Goal: Task Accomplishment & Management: Use online tool/utility

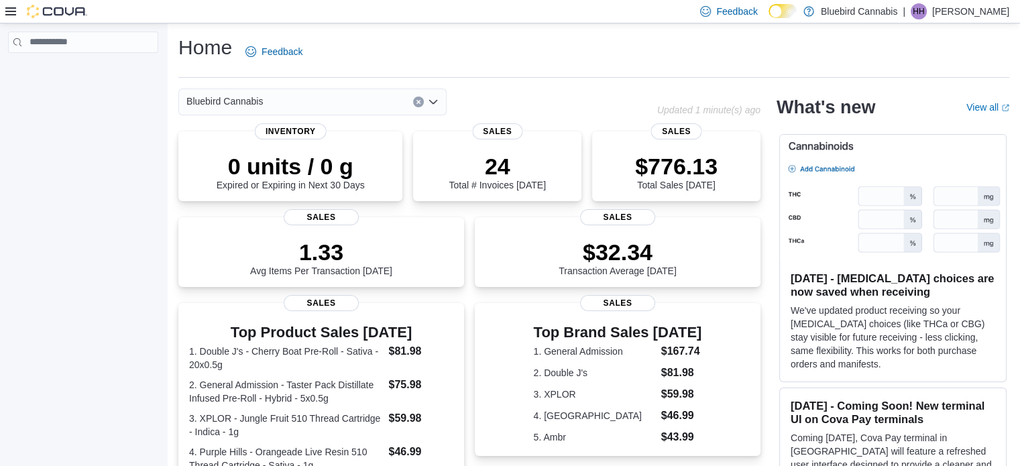
click at [10, 23] on div "Feedback Dark Mode Bluebird Cannabis | HH [PERSON_NAME]" at bounding box center [510, 11] width 1020 height 23
click at [10, 8] on icon at bounding box center [10, 11] width 11 height 8
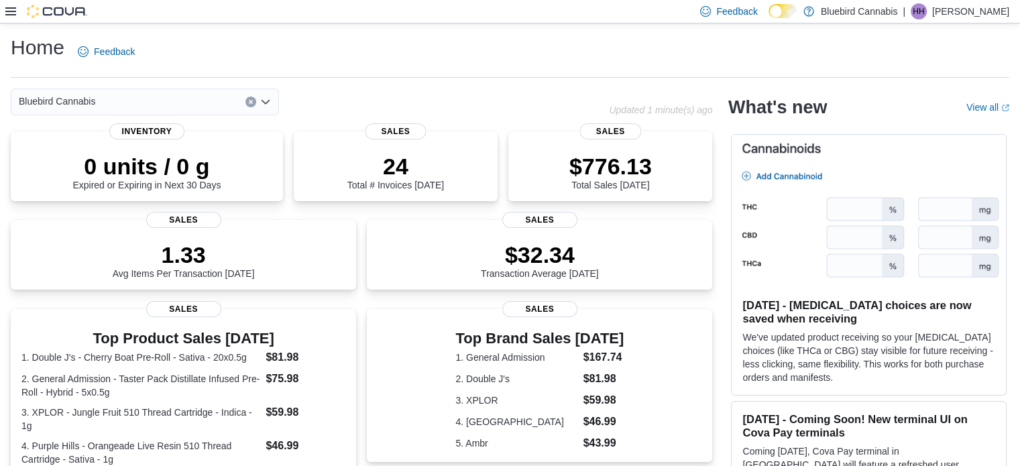
click at [10, 8] on icon at bounding box center [10, 11] width 11 height 8
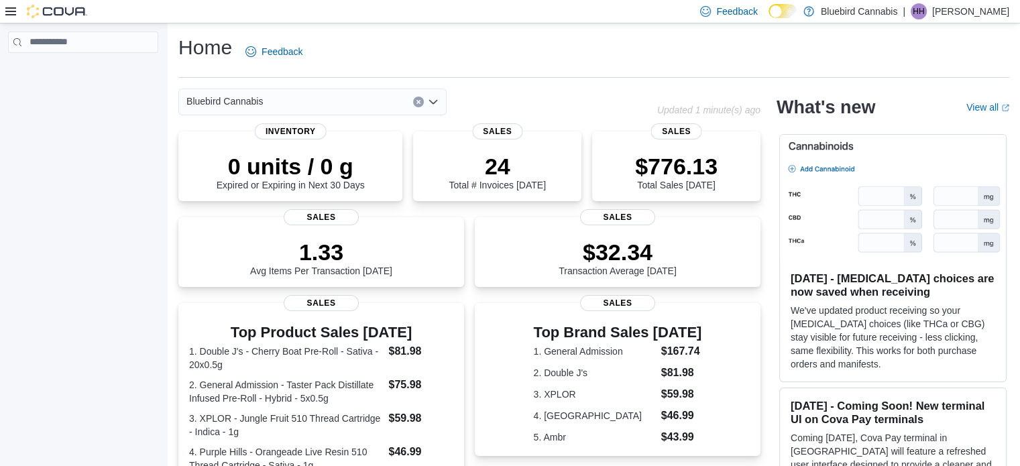
scroll to position [351, 0]
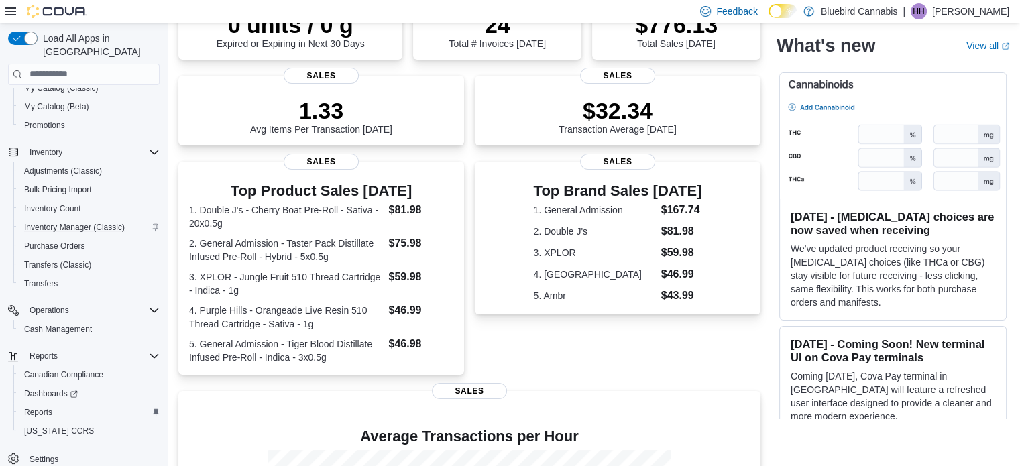
scroll to position [144, 0]
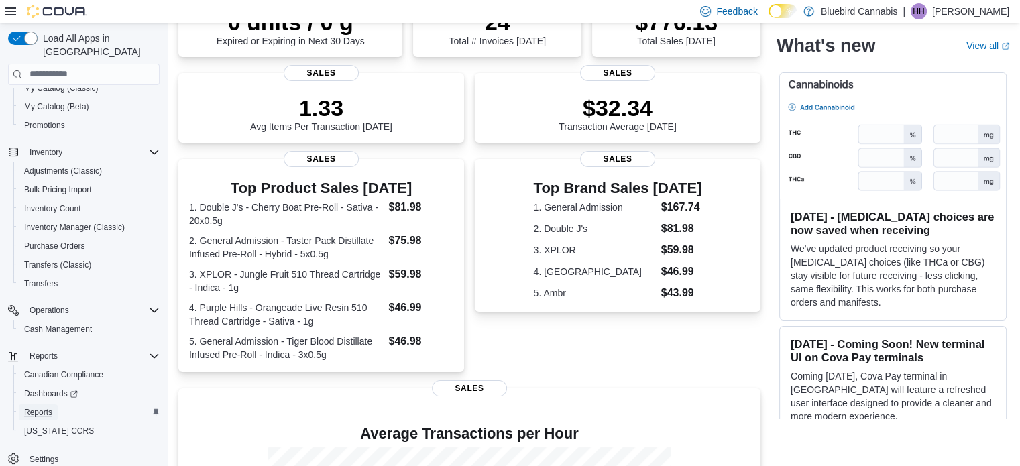
click at [40, 407] on span "Reports" at bounding box center [38, 412] width 28 height 11
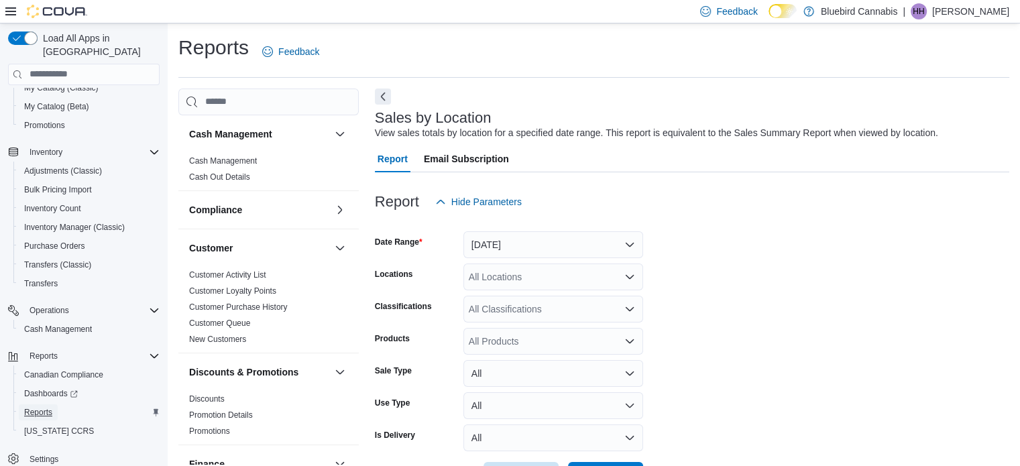
scroll to position [31, 0]
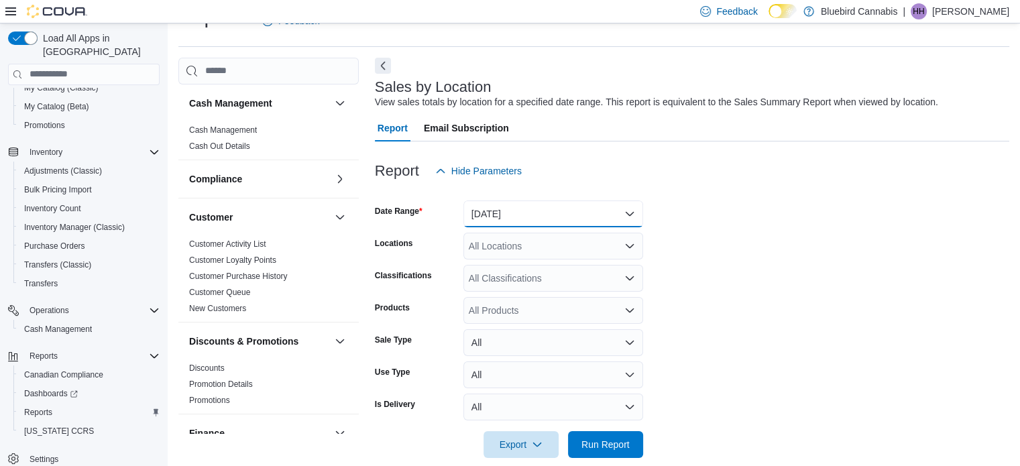
click at [531, 225] on button "[DATE]" at bounding box center [553, 213] width 180 height 27
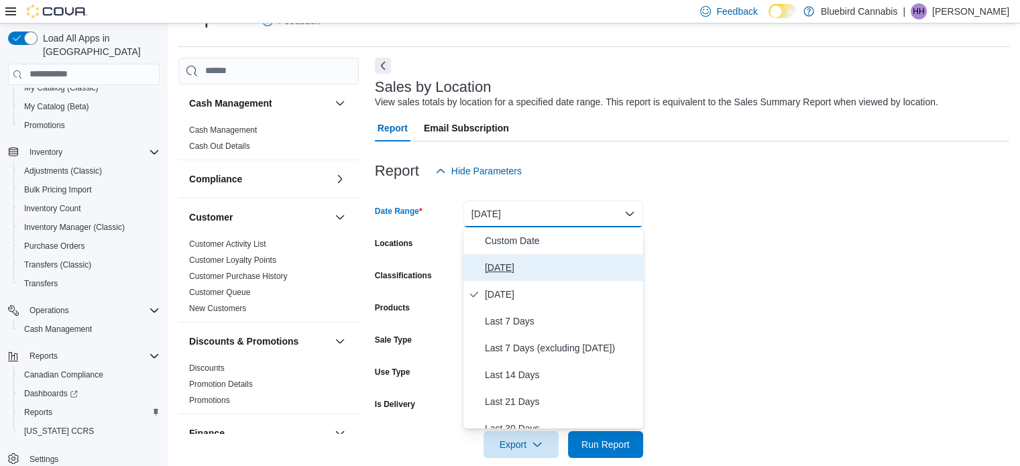
click at [518, 273] on span "[DATE]" at bounding box center [561, 267] width 153 height 16
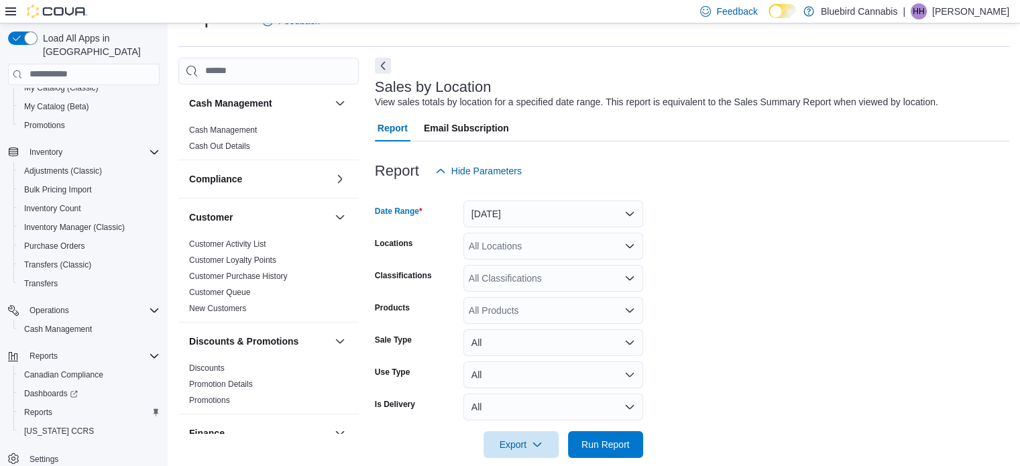
click at [622, 463] on div at bounding box center [692, 466] width 634 height 16
click at [621, 448] on span "Run Report" at bounding box center [605, 443] width 48 height 13
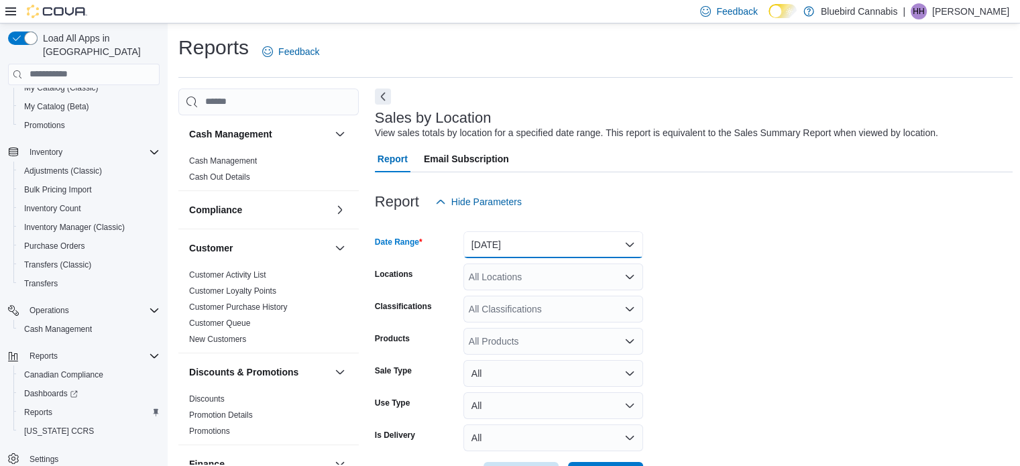
click at [606, 241] on button "[DATE]" at bounding box center [553, 244] width 180 height 27
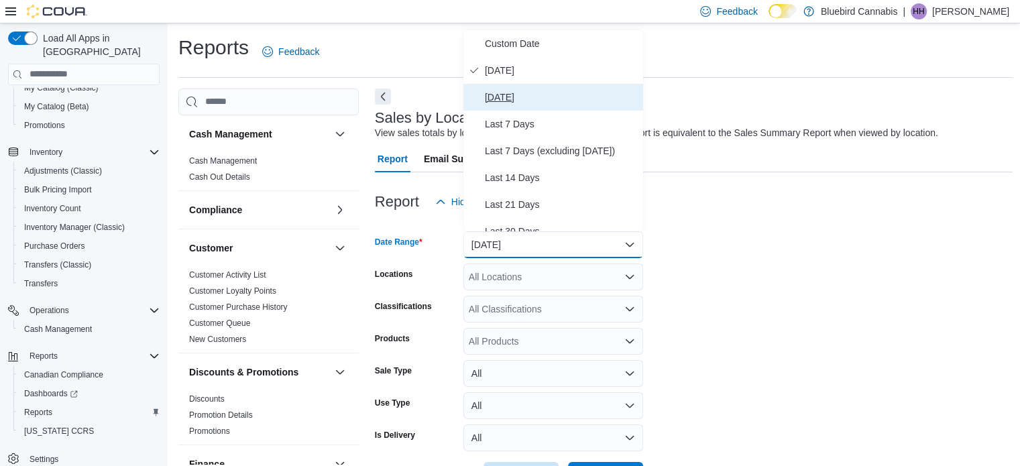
click at [530, 102] on span "[DATE]" at bounding box center [561, 97] width 153 height 16
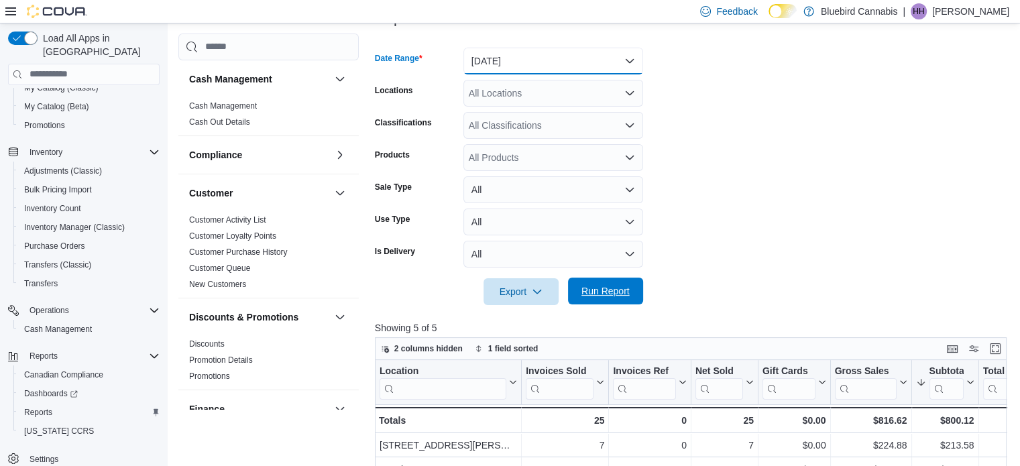
scroll to position [186, 0]
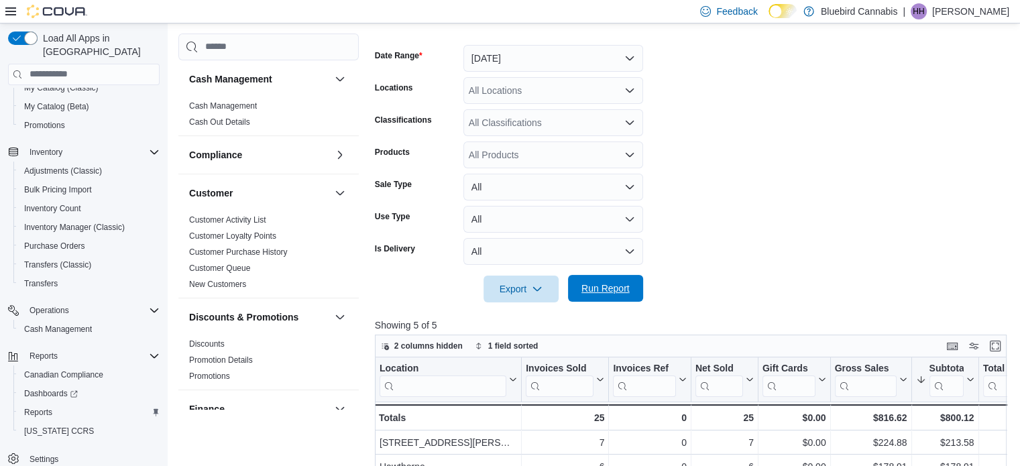
click at [585, 278] on span "Run Report" at bounding box center [605, 288] width 59 height 27
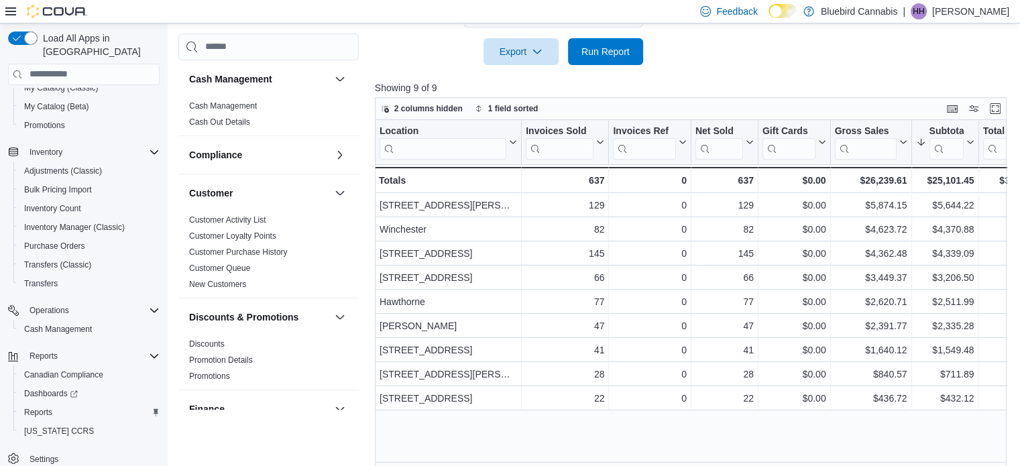
scroll to position [423, 0]
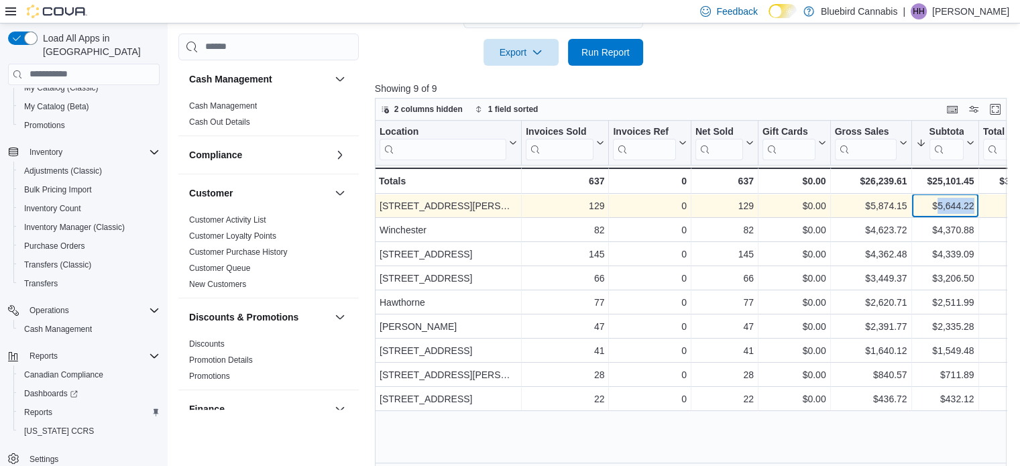
drag, startPoint x: 935, startPoint y: 208, endPoint x: 977, endPoint y: 208, distance: 41.6
click at [977, 208] on div "$5,644.22 - Subtotal, column 7, row 1" at bounding box center [944, 206] width 67 height 24
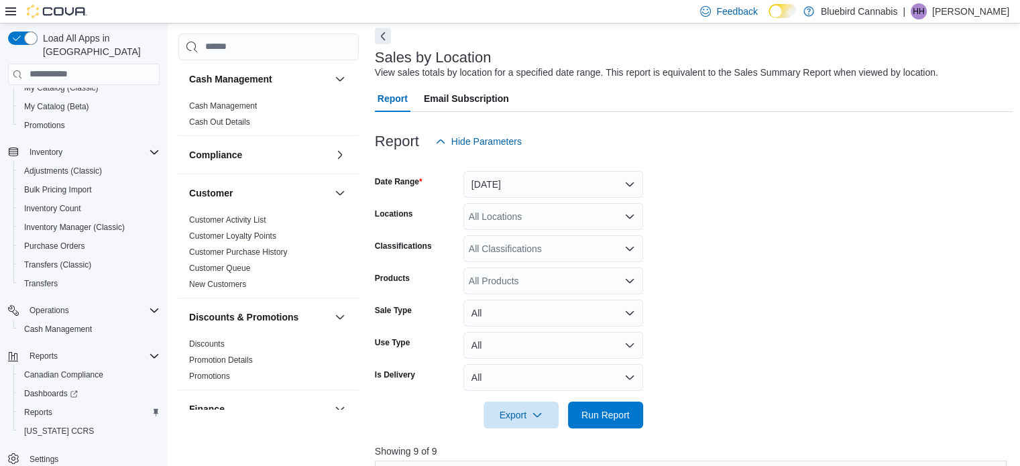
scroll to position [53, 0]
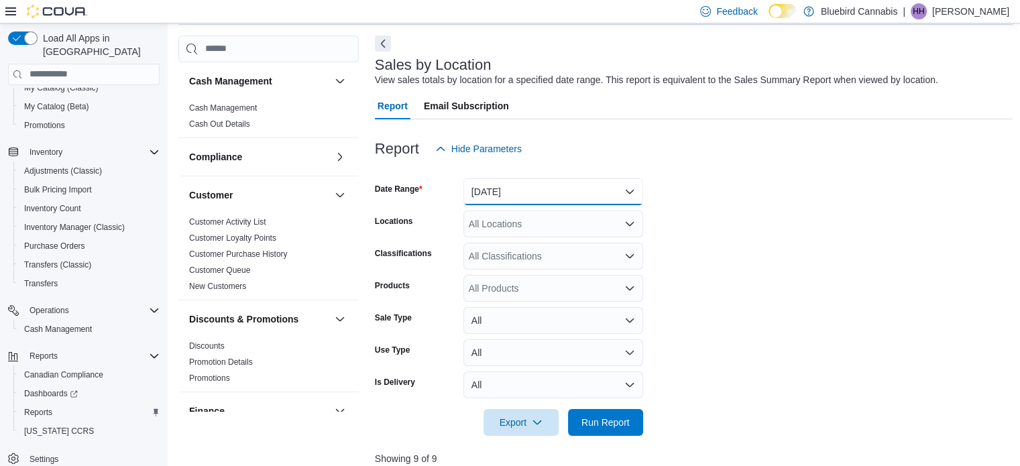
click at [619, 198] on button "[DATE]" at bounding box center [553, 191] width 180 height 27
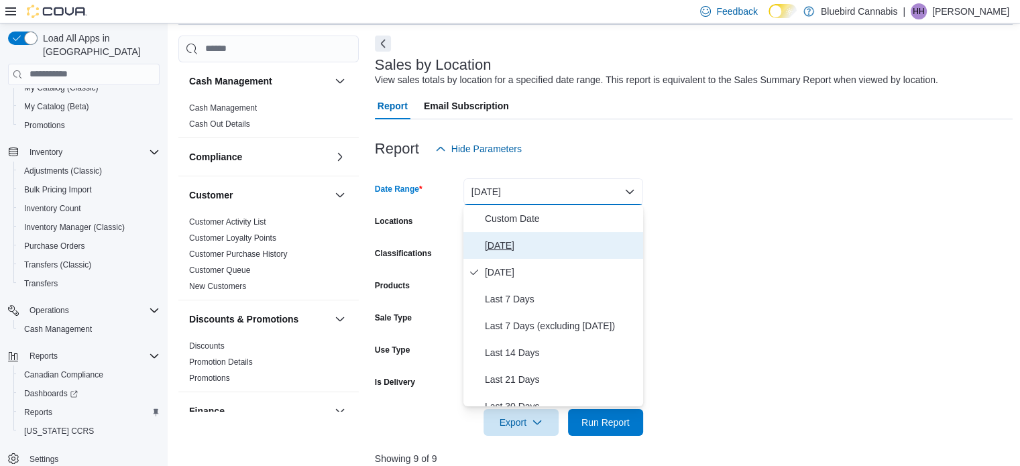
click at [577, 238] on span "[DATE]" at bounding box center [561, 245] width 153 height 16
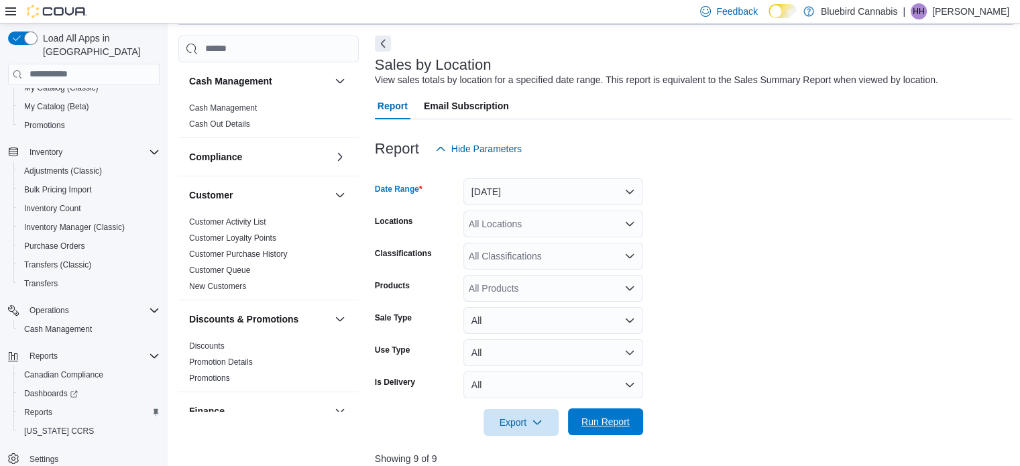
click at [603, 430] on span "Run Report" at bounding box center [605, 421] width 59 height 27
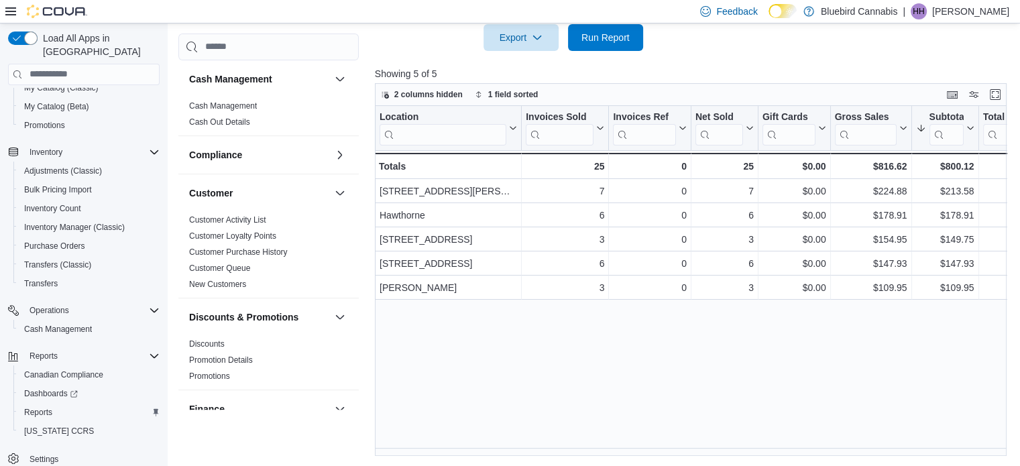
scroll to position [0, 74]
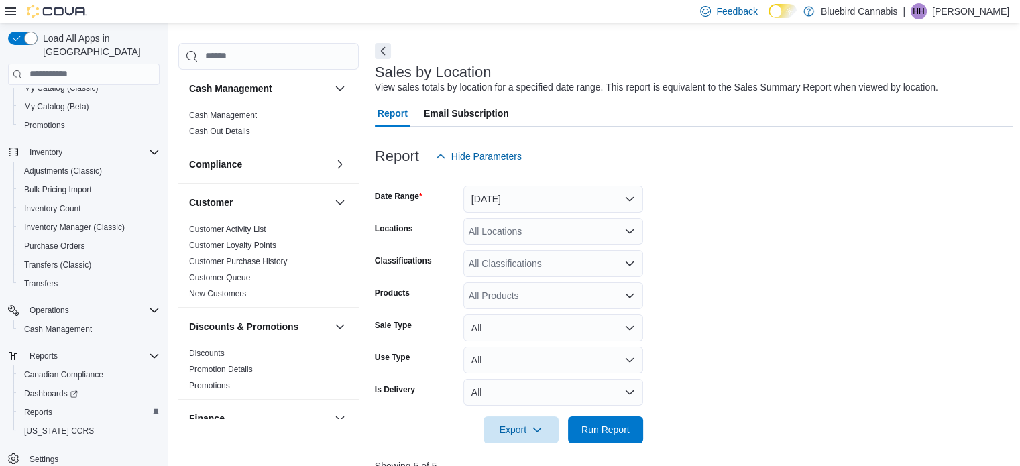
scroll to position [53, 0]
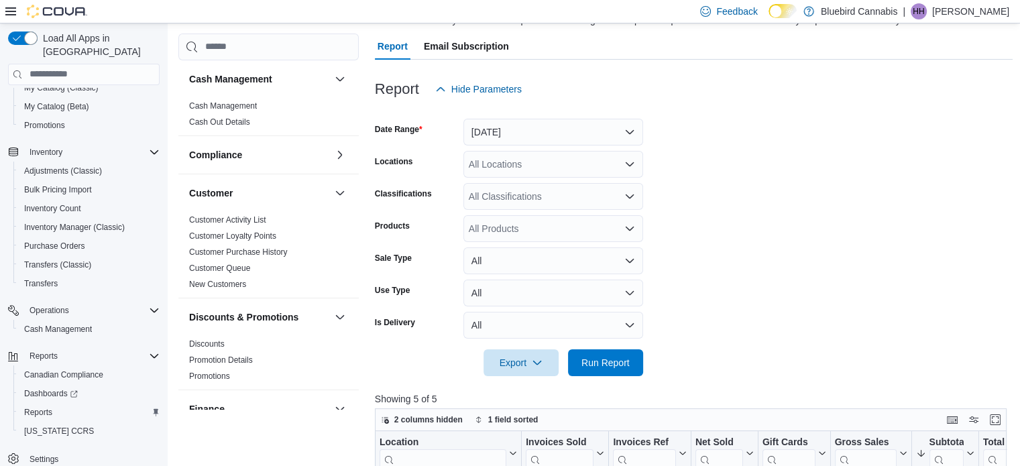
scroll to position [113, 0]
click at [603, 127] on button "[DATE]" at bounding box center [553, 131] width 180 height 27
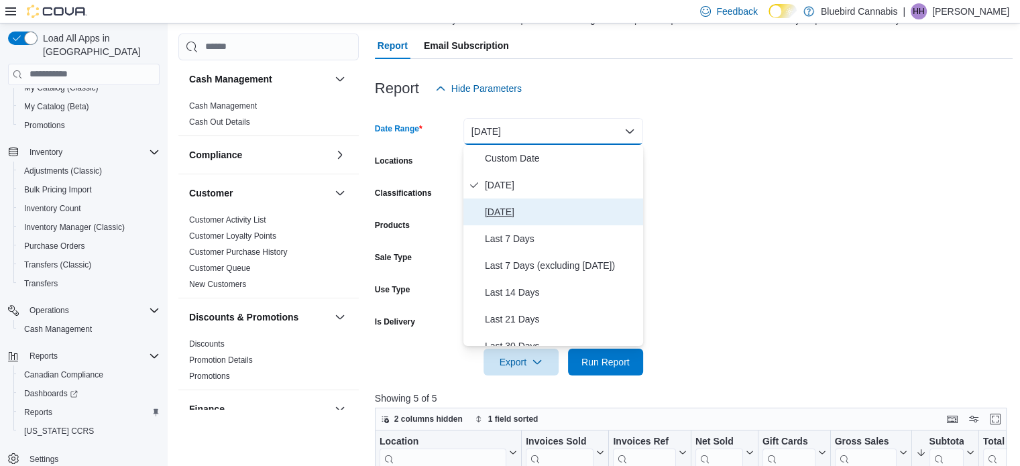
click at [609, 221] on button "[DATE]" at bounding box center [553, 211] width 180 height 27
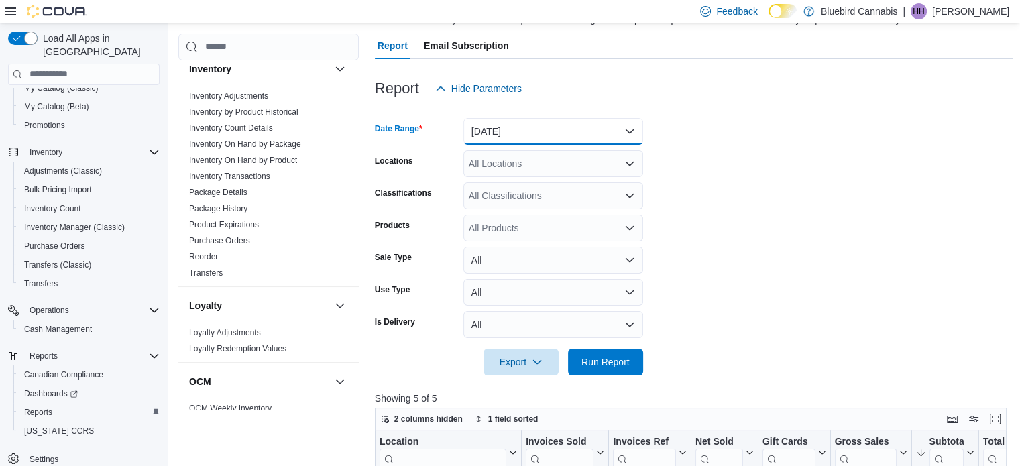
scroll to position [845, 0]
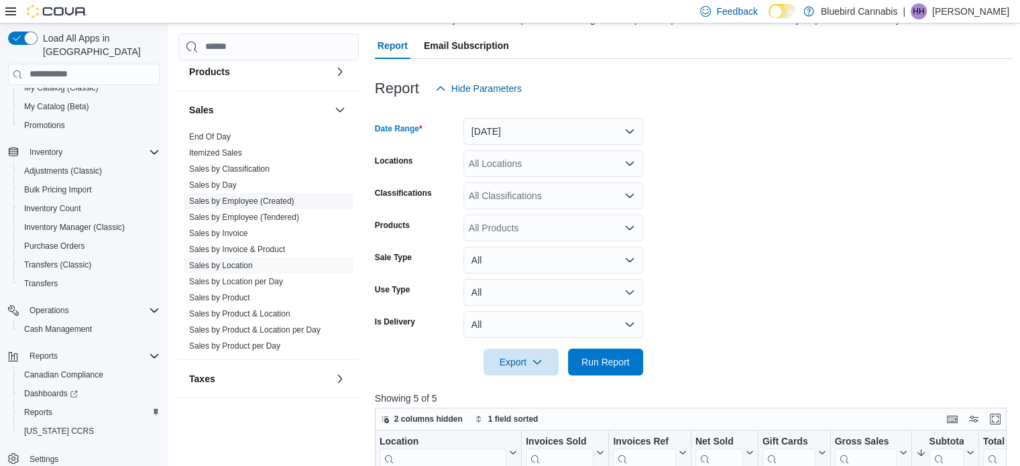
click at [242, 199] on link "Sales by Employee (Created)" at bounding box center [241, 200] width 105 height 9
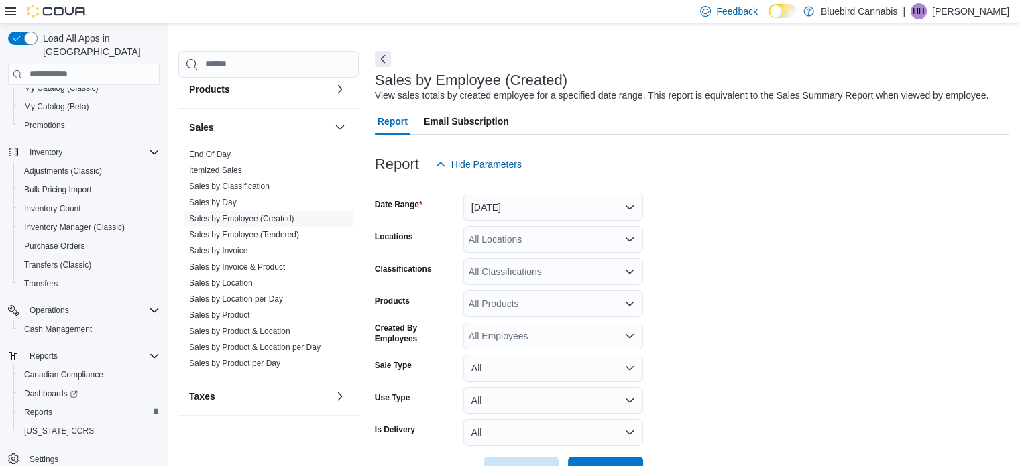
scroll to position [31, 0]
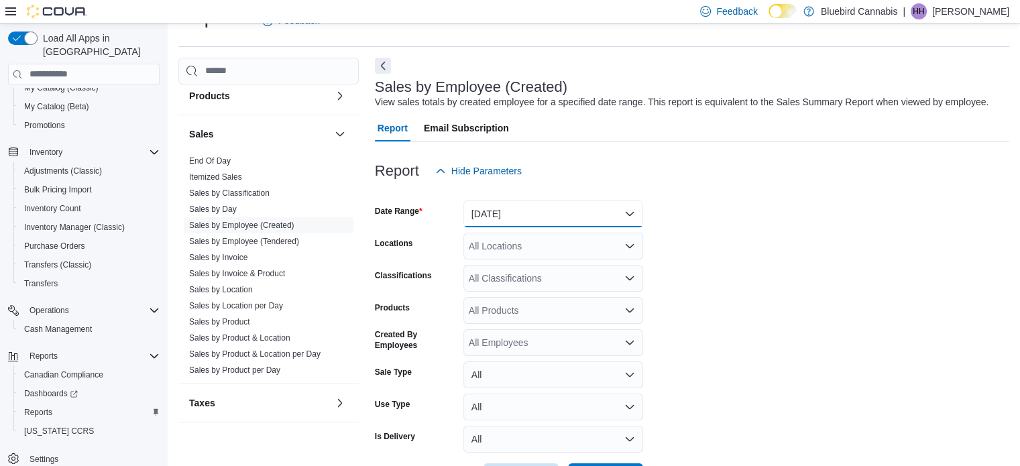
click at [552, 211] on button "[DATE]" at bounding box center [553, 213] width 180 height 27
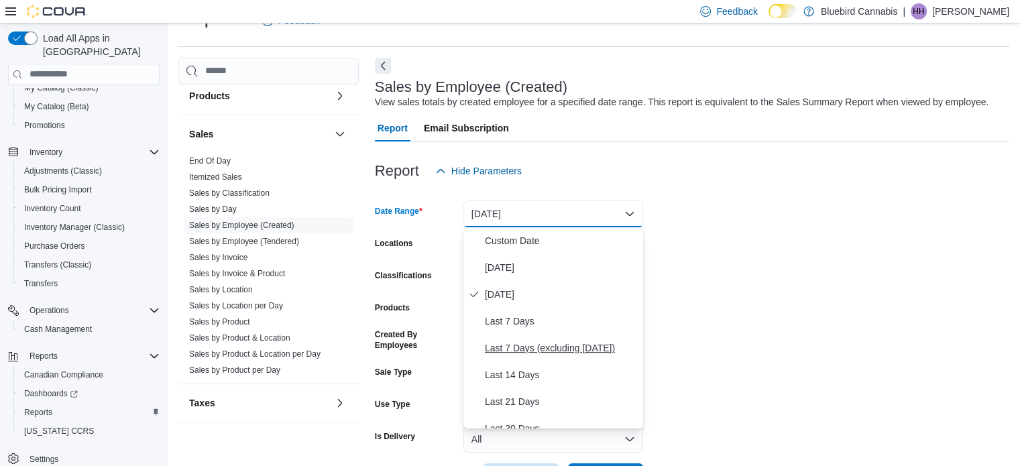
scroll to position [201, 0]
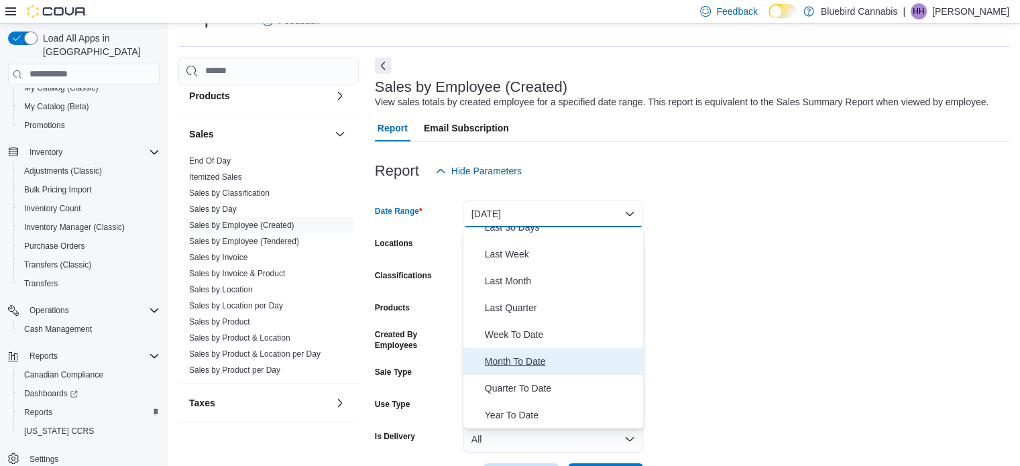
click at [532, 362] on span "Month To Date" at bounding box center [561, 361] width 153 height 16
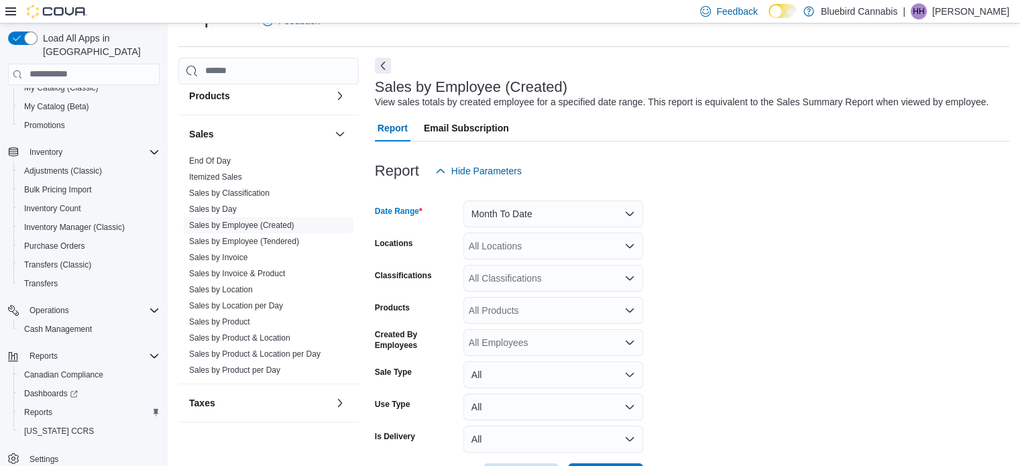
click at [560, 253] on div "All Locations" at bounding box center [553, 246] width 180 height 27
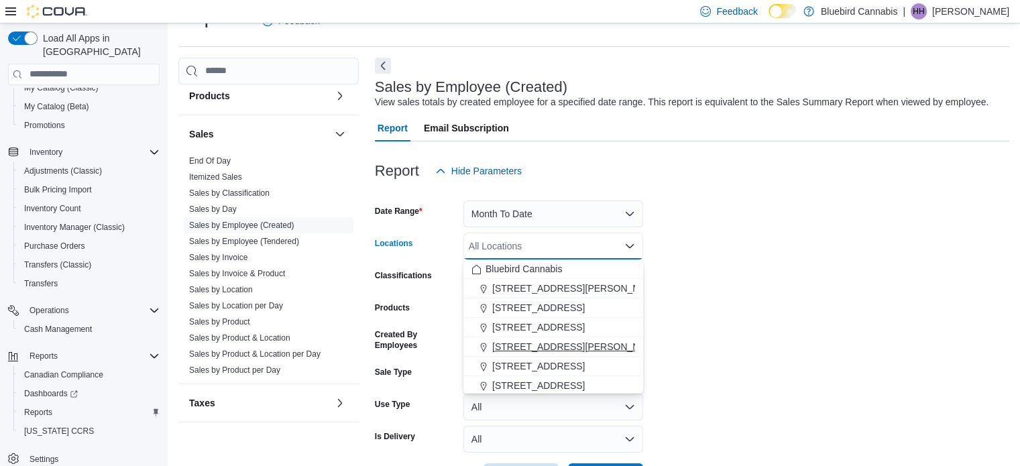
click at [550, 347] on span "[STREET_ADDRESS][PERSON_NAME]" at bounding box center [577, 346] width 170 height 13
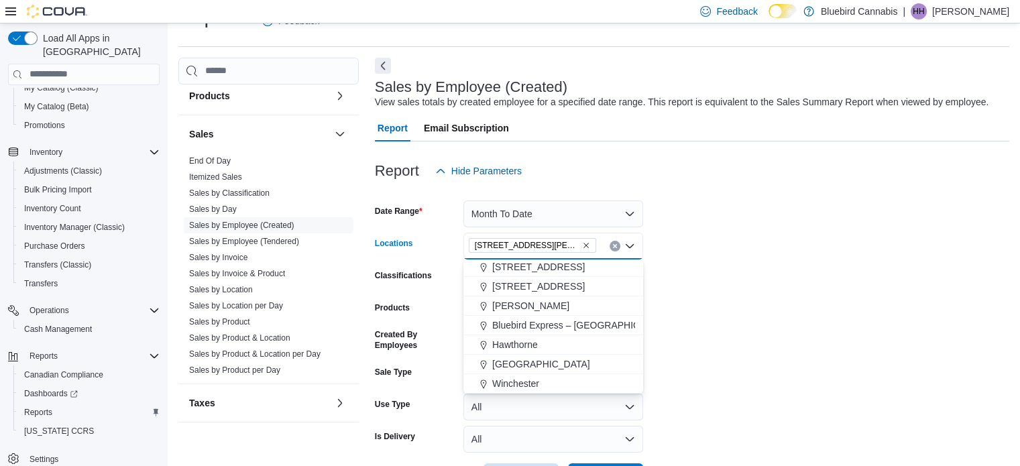
click at [743, 380] on form "Date Range Month To Date Locations [STREET_ADDRESS][PERSON_NAME] Combo box. Sel…" at bounding box center [692, 337] width 634 height 306
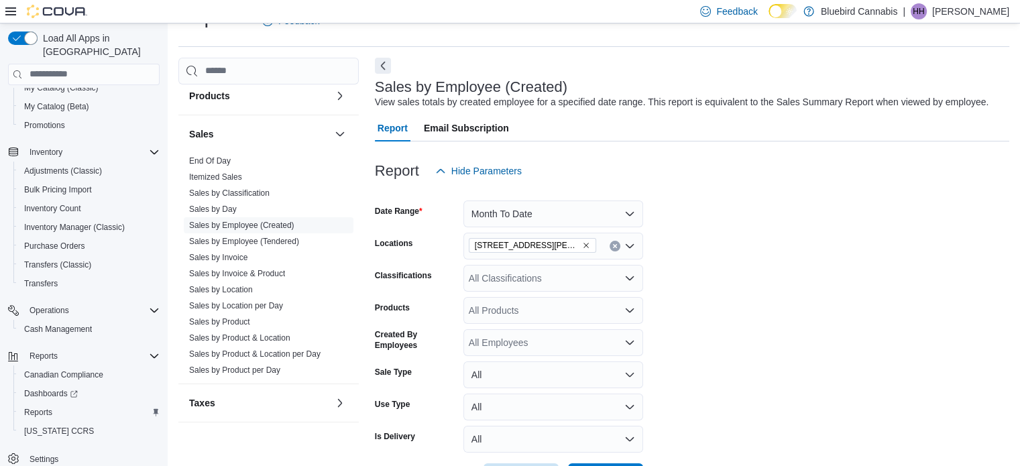
scroll to position [81, 0]
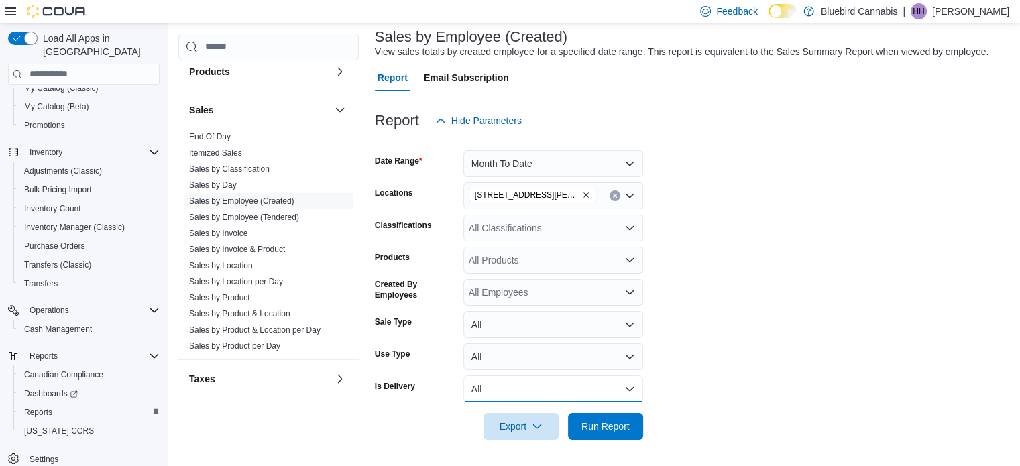
click at [630, 395] on button "All" at bounding box center [553, 388] width 180 height 27
click at [580, 367] on span "No" at bounding box center [561, 362] width 153 height 16
click at [599, 420] on span "Run Report" at bounding box center [605, 425] width 48 height 13
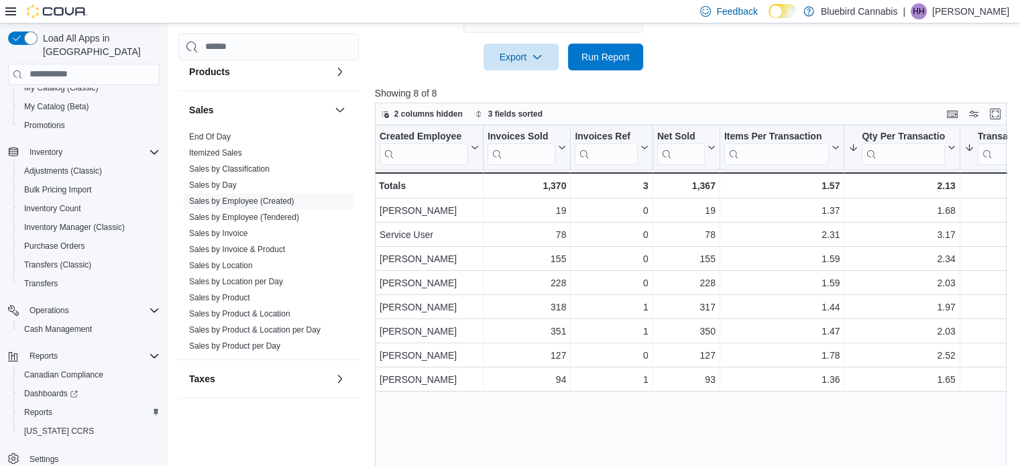
scroll to position [454, 0]
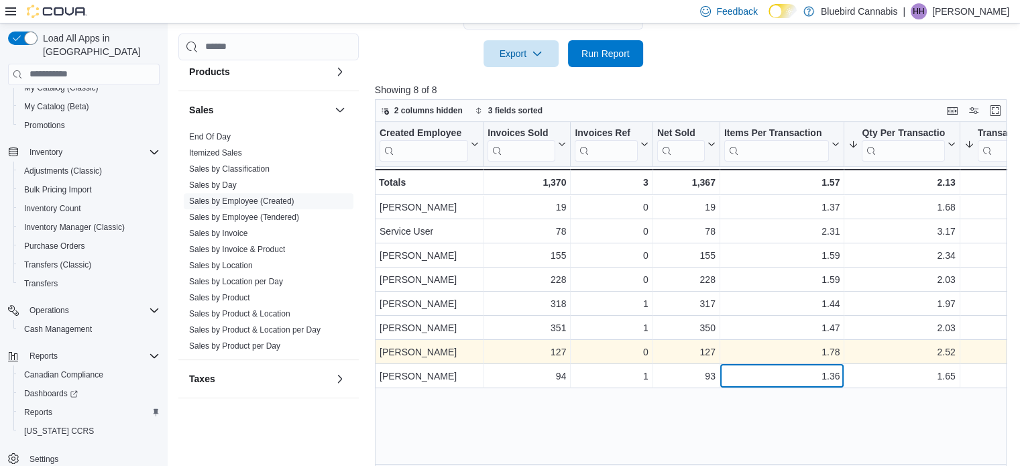
drag, startPoint x: 756, startPoint y: 367, endPoint x: 649, endPoint y: 353, distance: 107.5
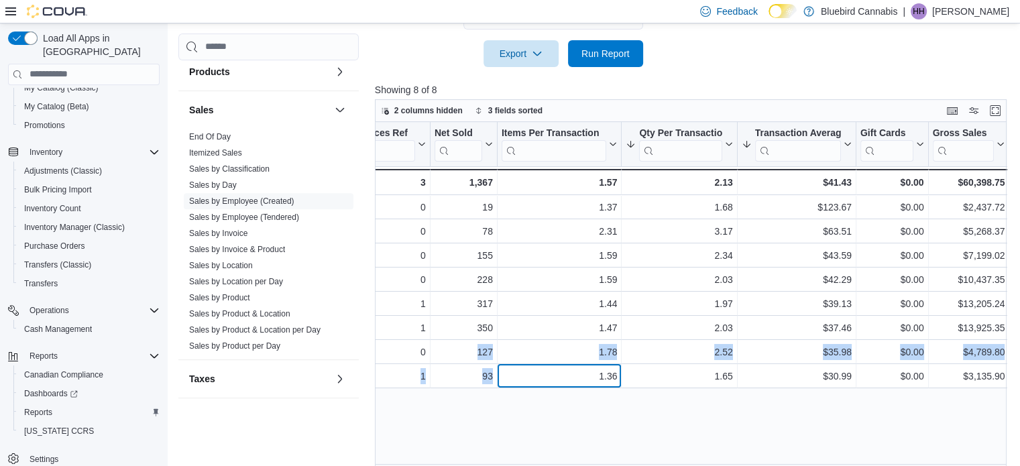
scroll to position [0, 225]
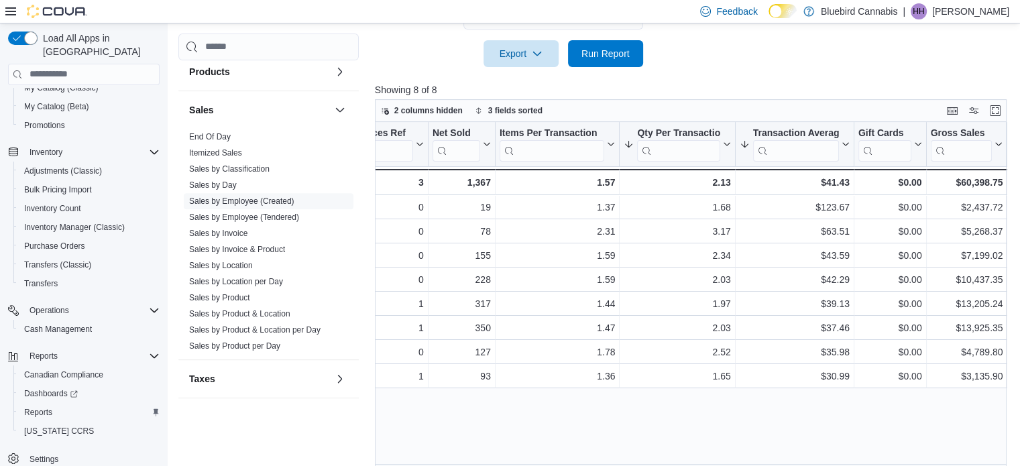
click at [786, 394] on div "Created Employee Click to view column header actions Invoices Sold Click to vie…" at bounding box center [694, 297] width 638 height 351
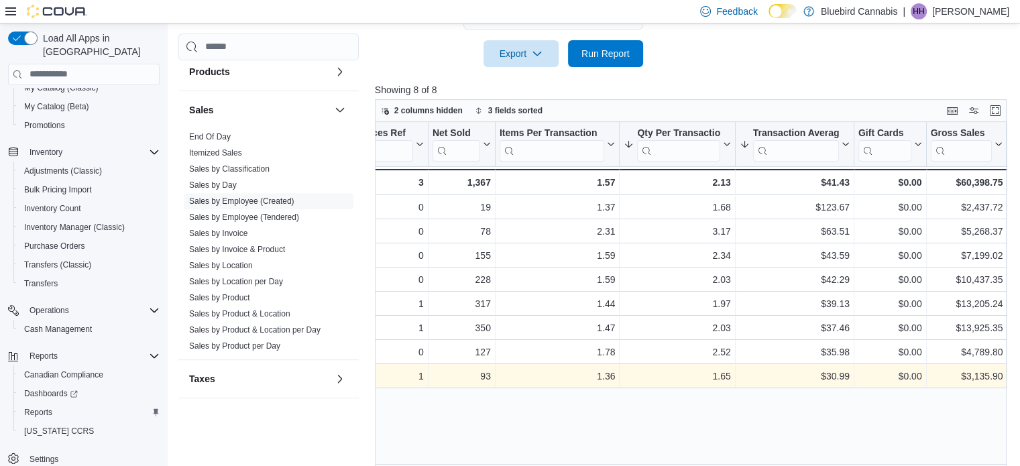
scroll to position [0, 0]
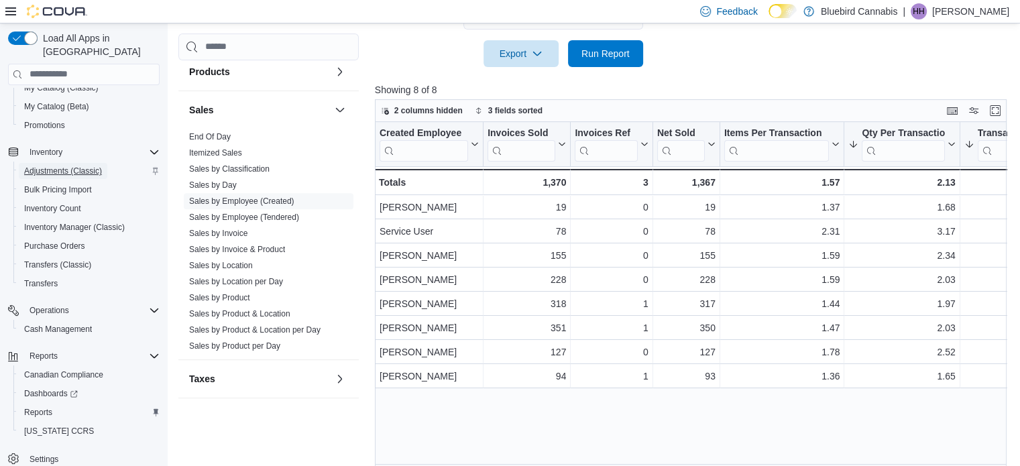
click at [86, 166] on span "Adjustments (Classic)" at bounding box center [63, 171] width 78 height 11
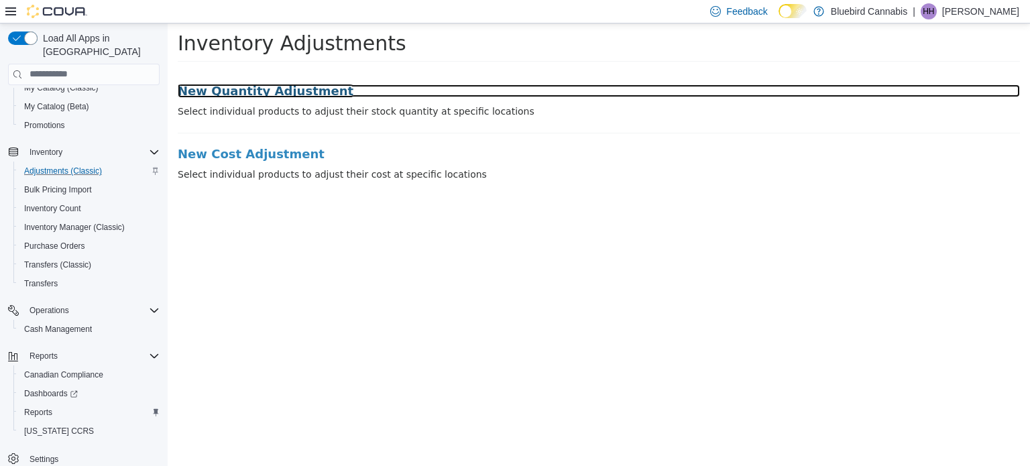
click at [303, 91] on h3 "New Quantity Adjustment" at bounding box center [599, 90] width 842 height 13
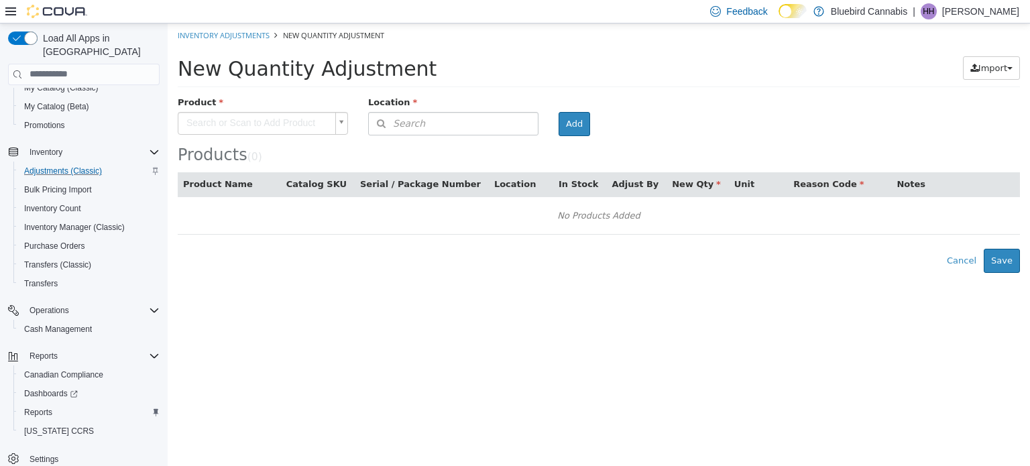
click at [284, 133] on body "× Inventory Adjustments New Quantity Adjustment New Quantity Adjustment Import …" at bounding box center [599, 147] width 862 height 249
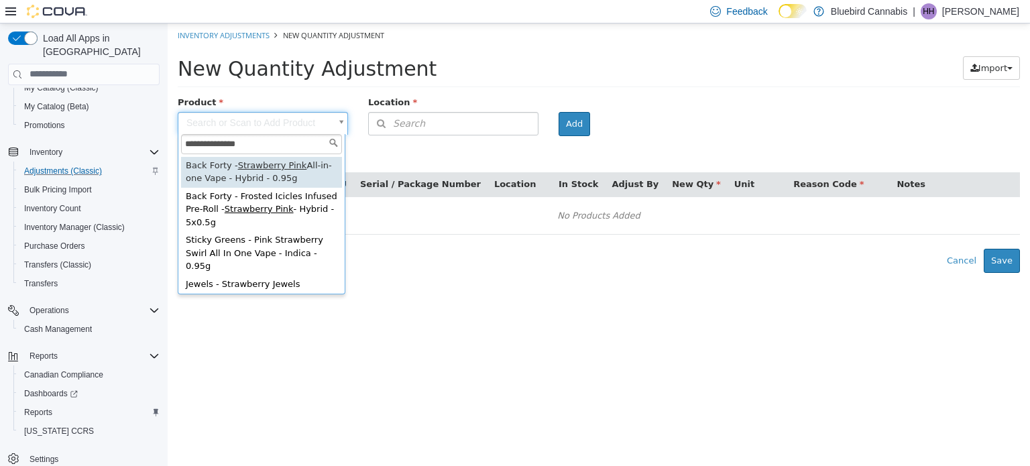
type input "**********"
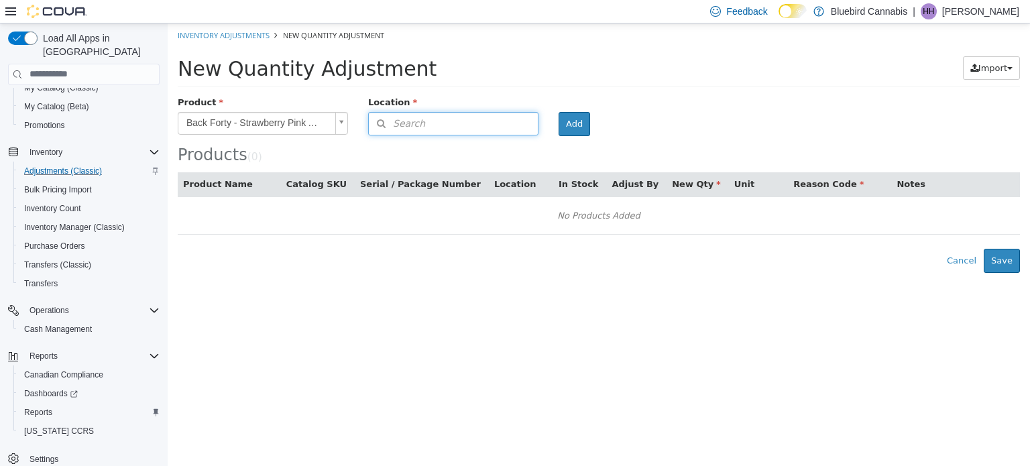
click at [513, 127] on button "Search" at bounding box center [453, 122] width 170 height 23
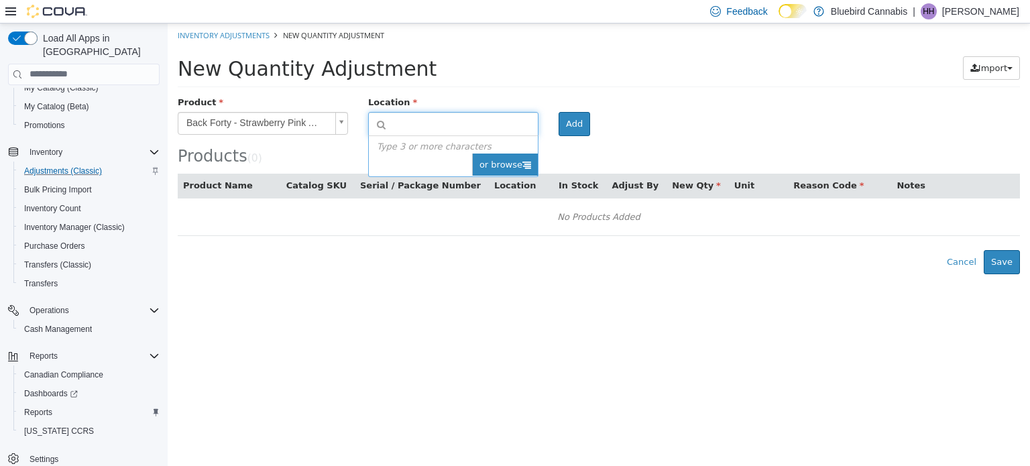
click at [521, 172] on span "or browse" at bounding box center [505, 164] width 66 height 23
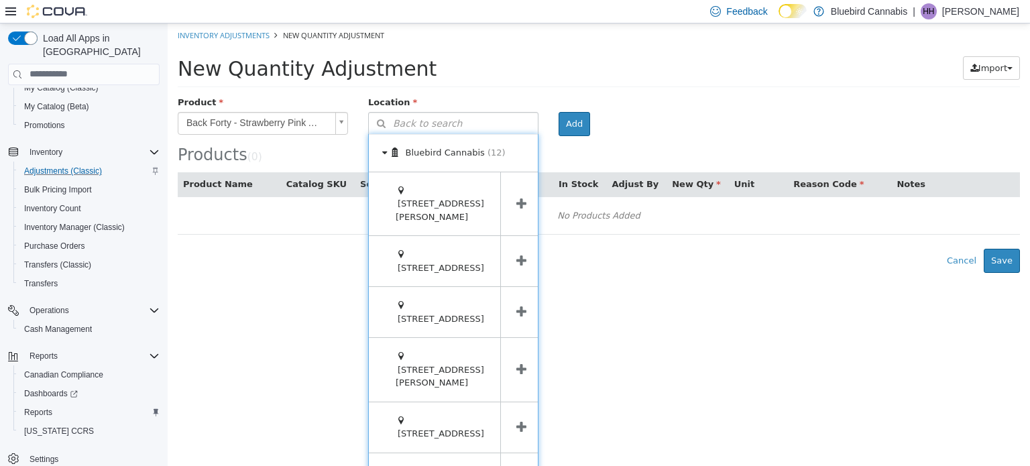
click at [520, 337] on span at bounding box center [521, 369] width 42 height 64
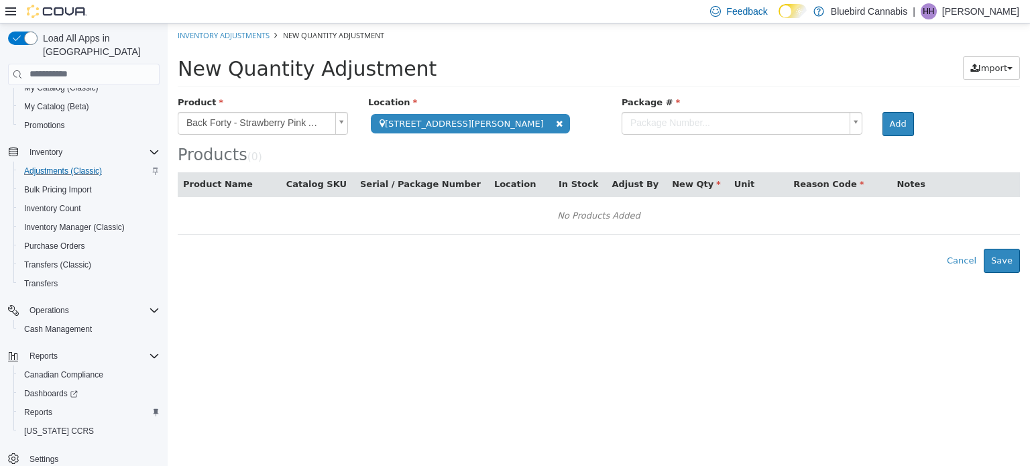
click at [743, 133] on body "**********" at bounding box center [599, 147] width 862 height 249
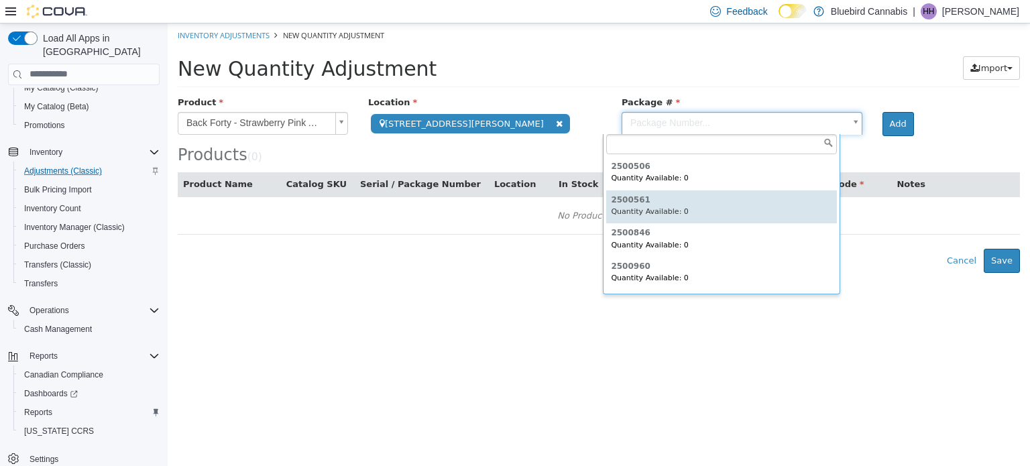
scroll to position [66, 0]
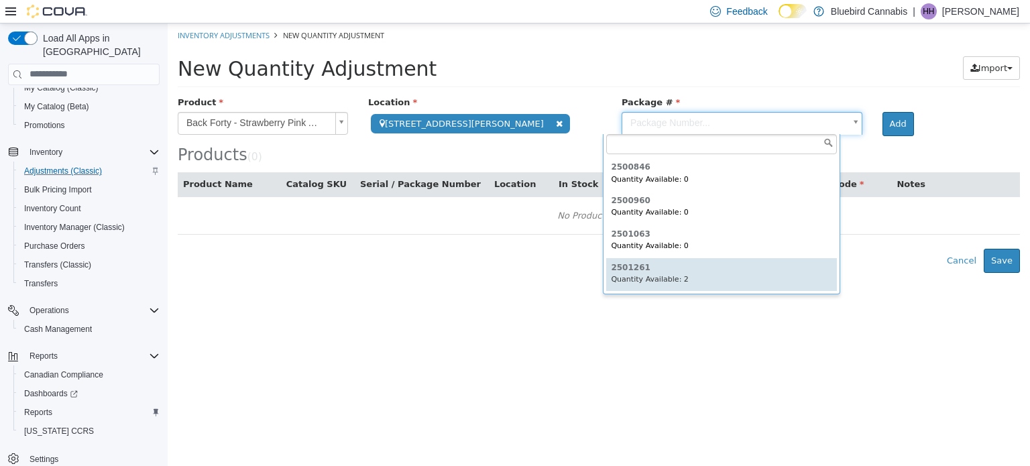
type input "*******"
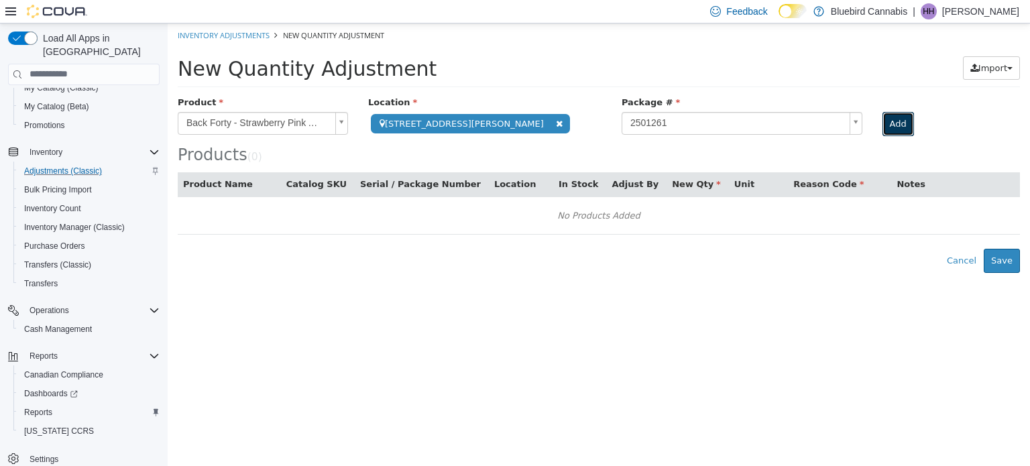
click at [885, 113] on button "Add" at bounding box center [898, 123] width 32 height 24
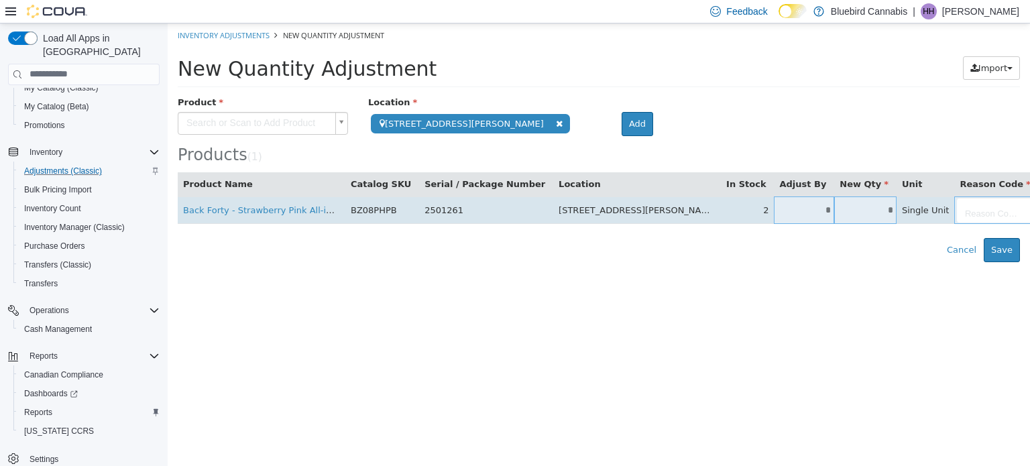
click at [774, 208] on input "*" at bounding box center [804, 209] width 60 height 10
type input "**"
type input "*"
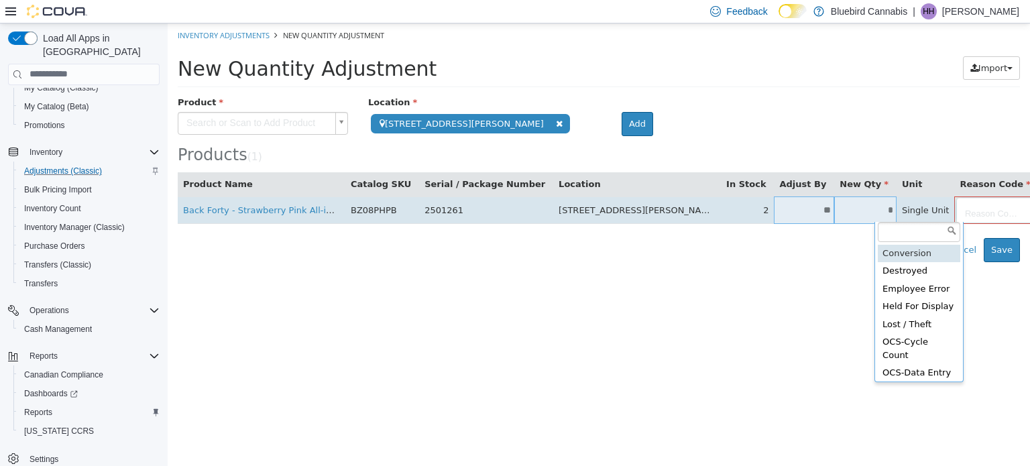
click at [909, 206] on body "**********" at bounding box center [599, 142] width 862 height 239
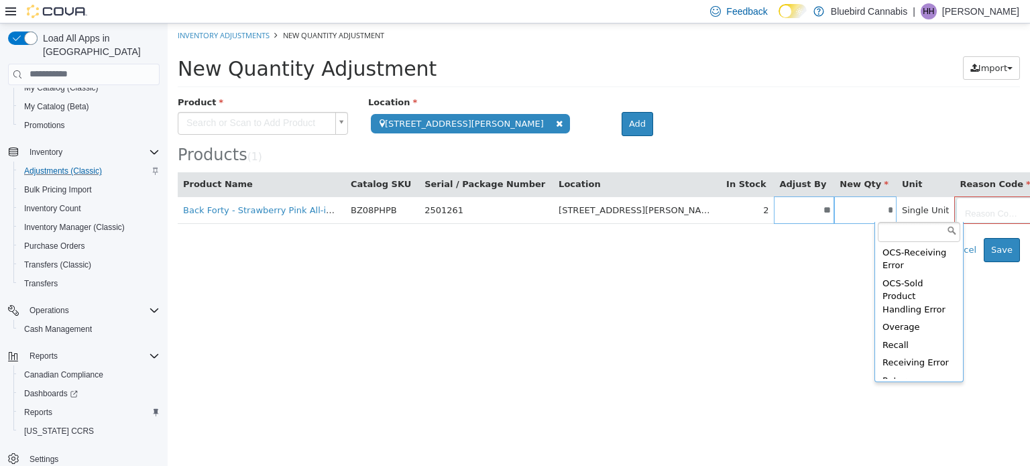
scroll to position [360, 0]
type input "**********"
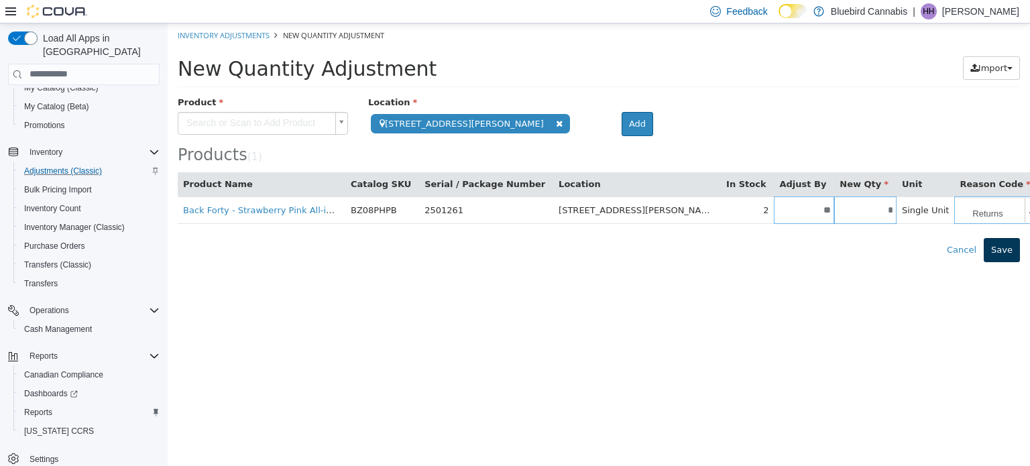
type input "**********"
click at [1006, 247] on button "Save" at bounding box center [1001, 249] width 36 height 24
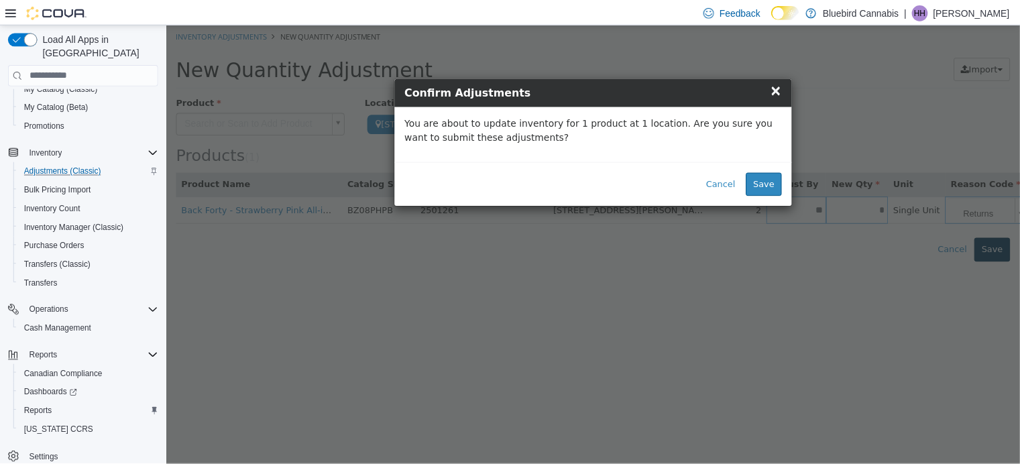
scroll to position [0, 0]
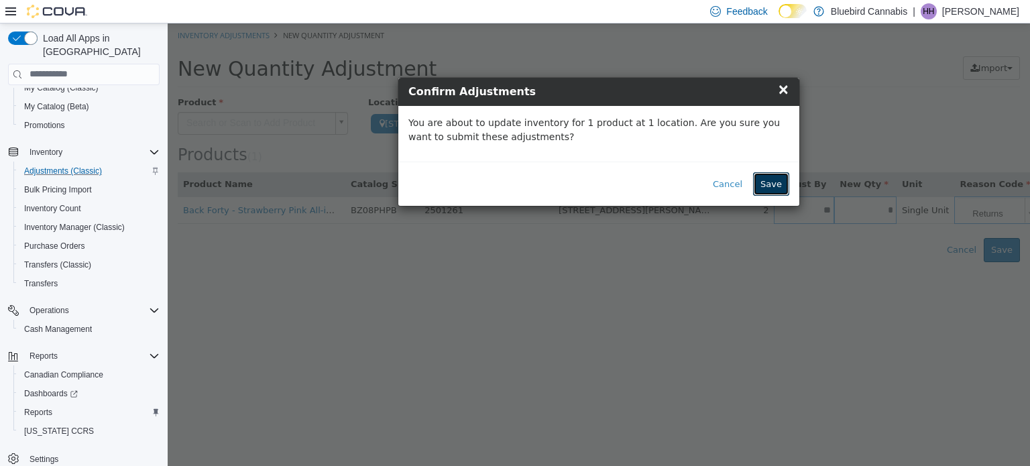
click at [773, 178] on button "Save" at bounding box center [771, 184] width 36 height 24
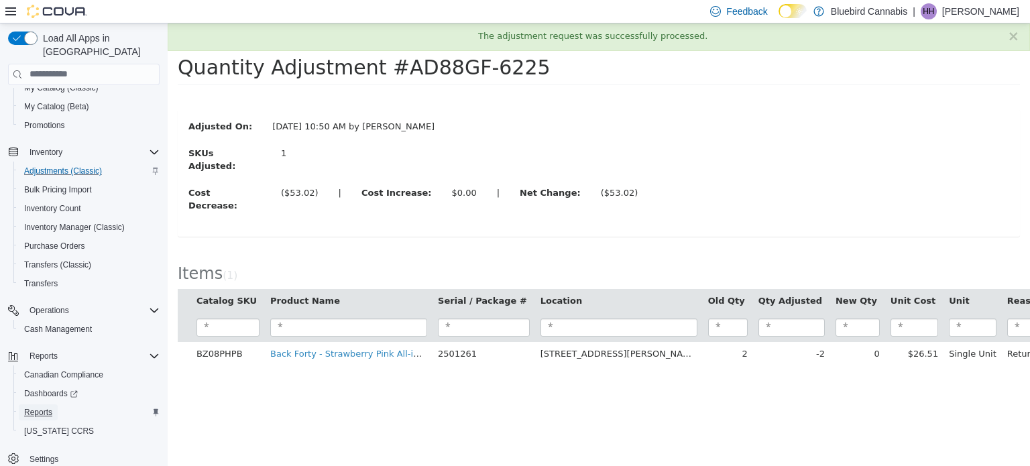
click at [44, 407] on span "Reports" at bounding box center [38, 412] width 28 height 11
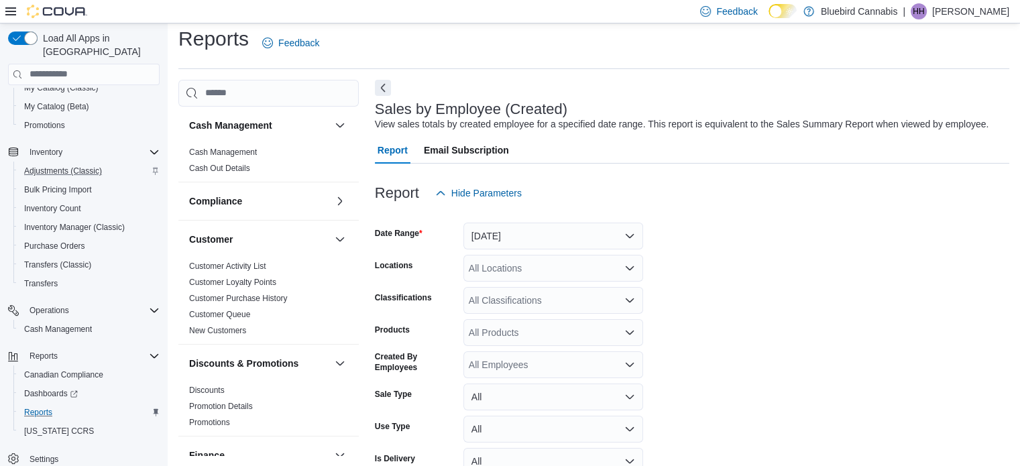
scroll to position [31, 0]
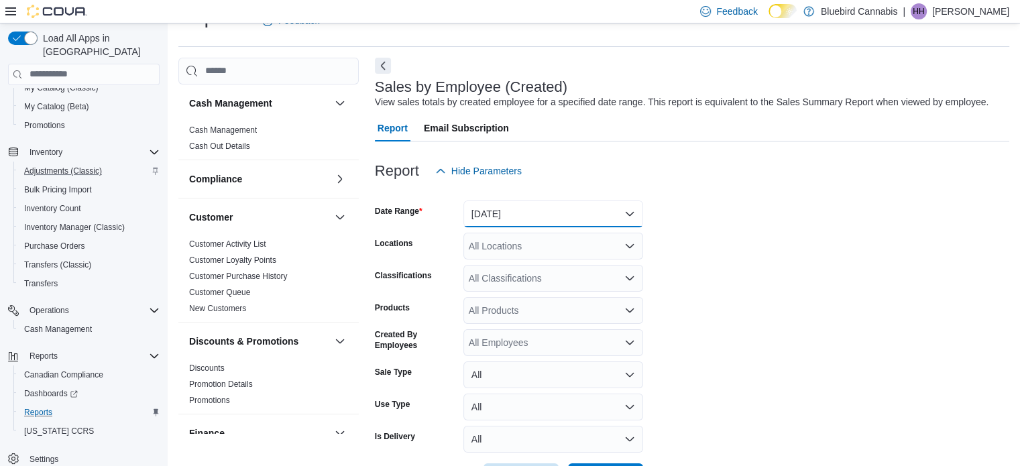
click at [610, 220] on button "[DATE]" at bounding box center [553, 213] width 180 height 27
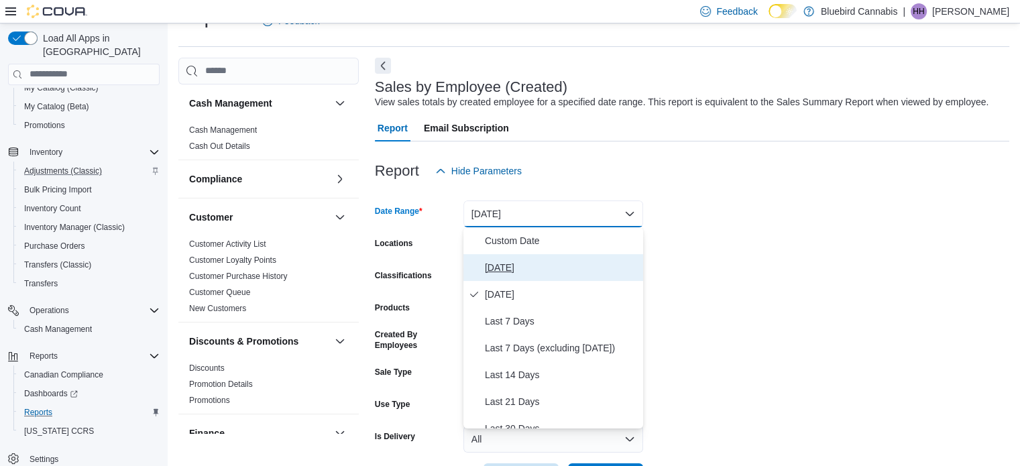
click at [561, 275] on span "[DATE]" at bounding box center [561, 267] width 153 height 16
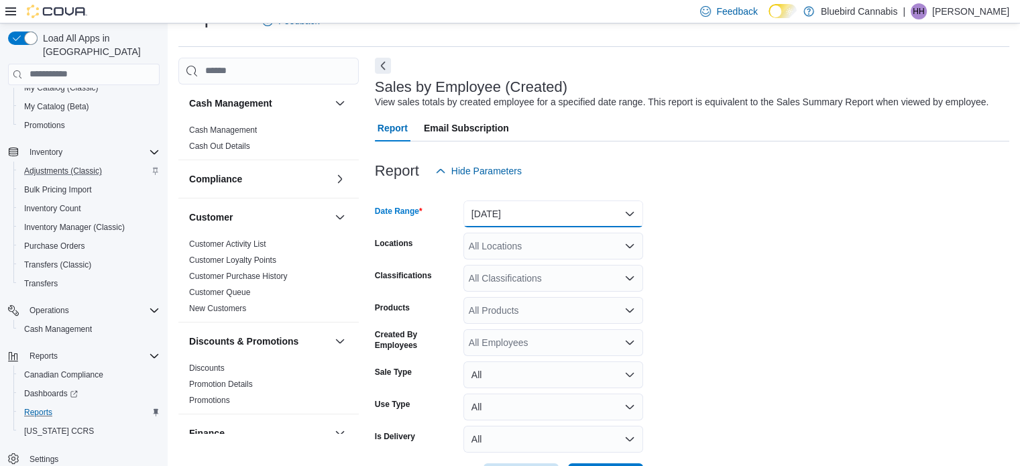
scroll to position [81, 0]
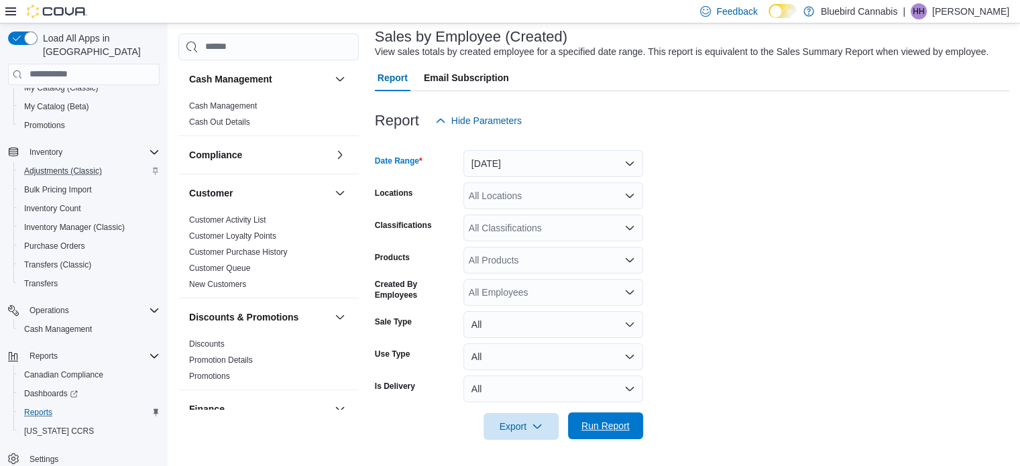
click at [603, 415] on span "Run Report" at bounding box center [605, 425] width 59 height 27
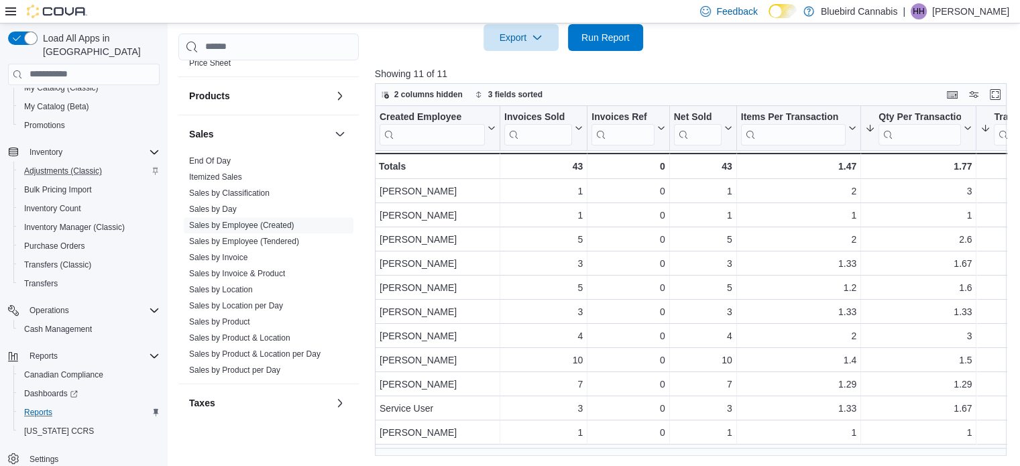
scroll to position [845, 0]
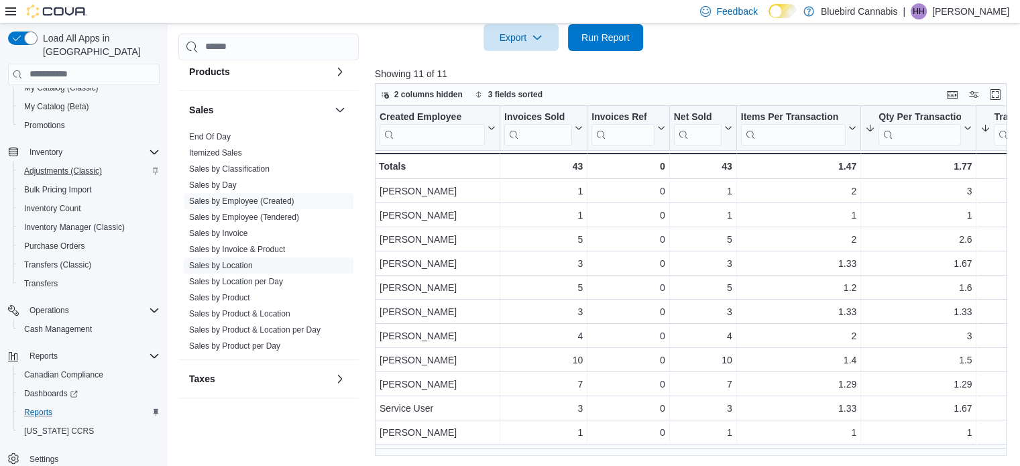
click at [219, 264] on link "Sales by Location" at bounding box center [221, 265] width 64 height 9
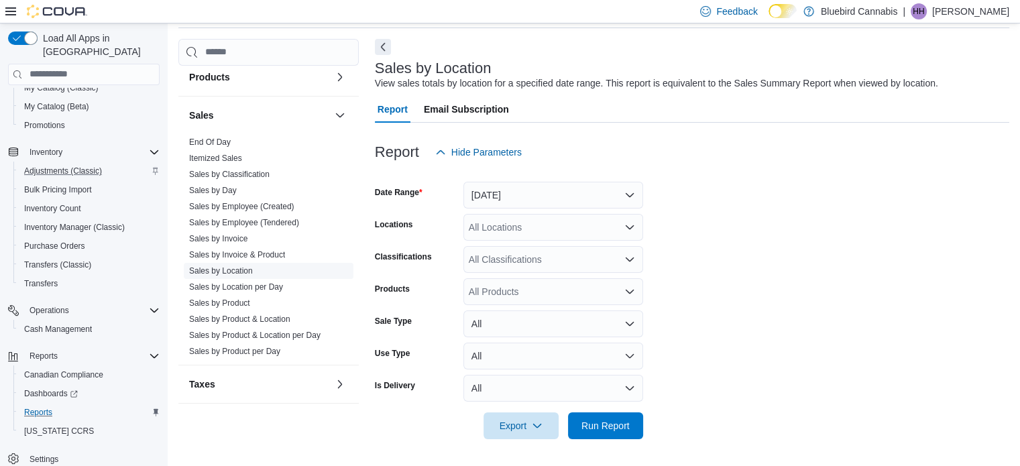
scroll to position [31, 0]
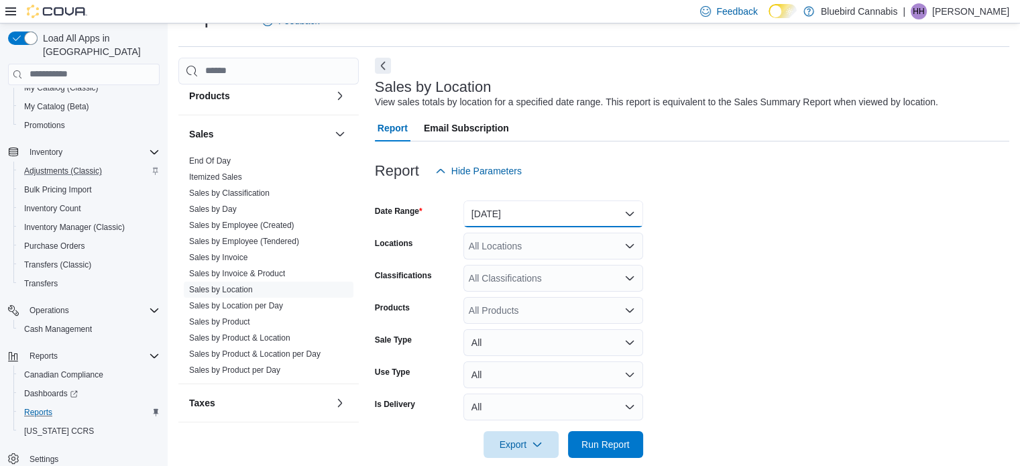
click at [585, 206] on button "[DATE]" at bounding box center [553, 213] width 180 height 27
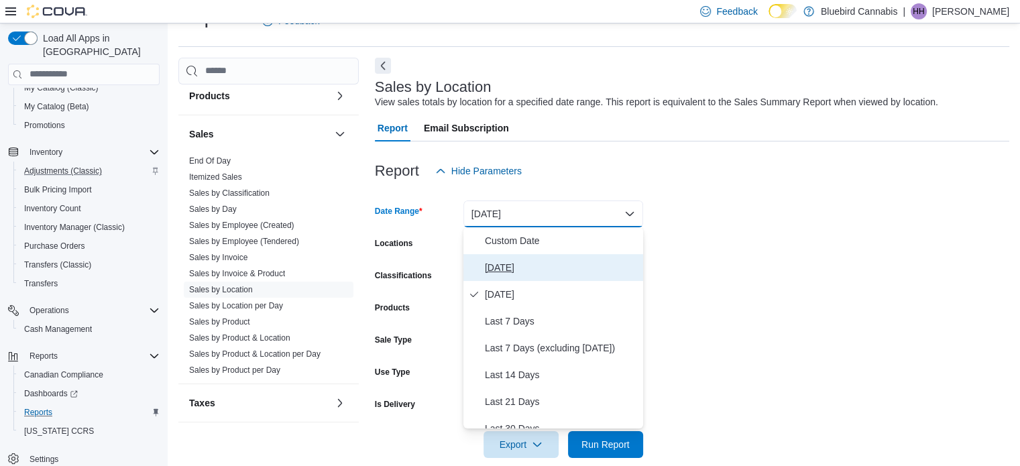
click at [542, 261] on span "[DATE]" at bounding box center [561, 267] width 153 height 16
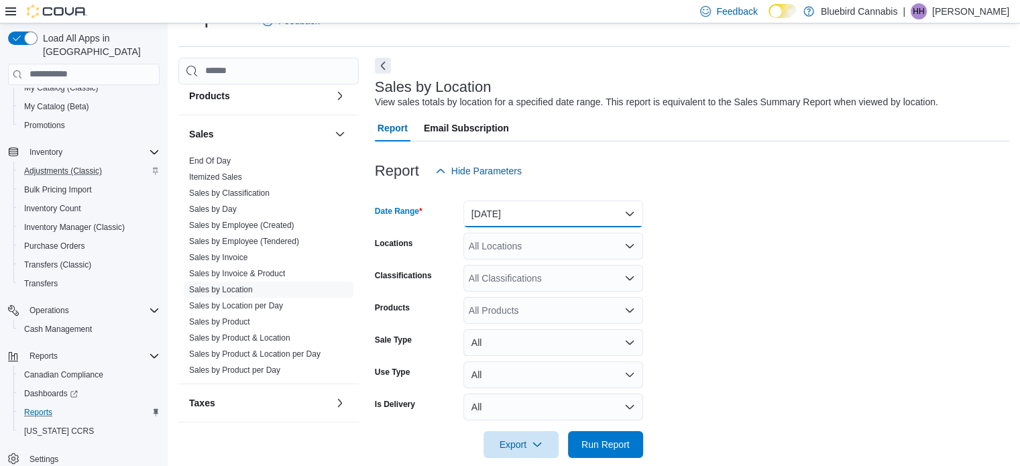
scroll to position [49, 0]
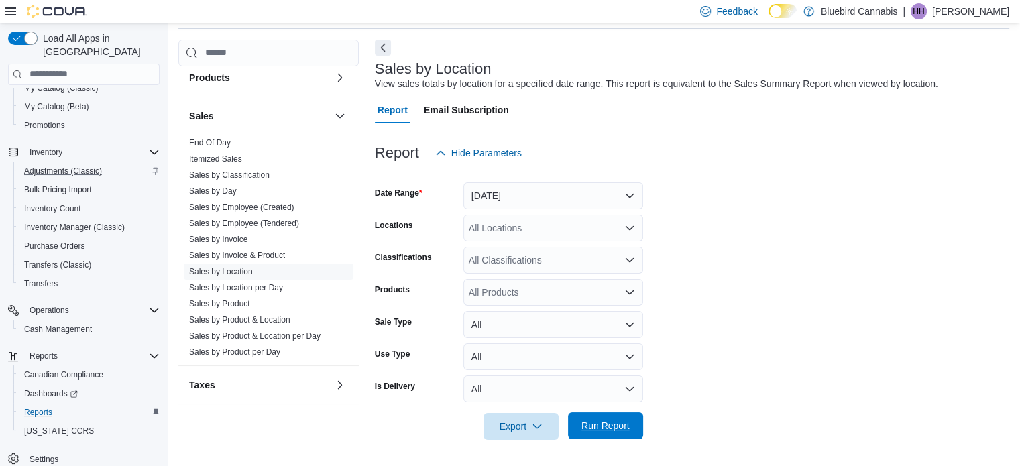
click at [605, 416] on span "Run Report" at bounding box center [605, 425] width 59 height 27
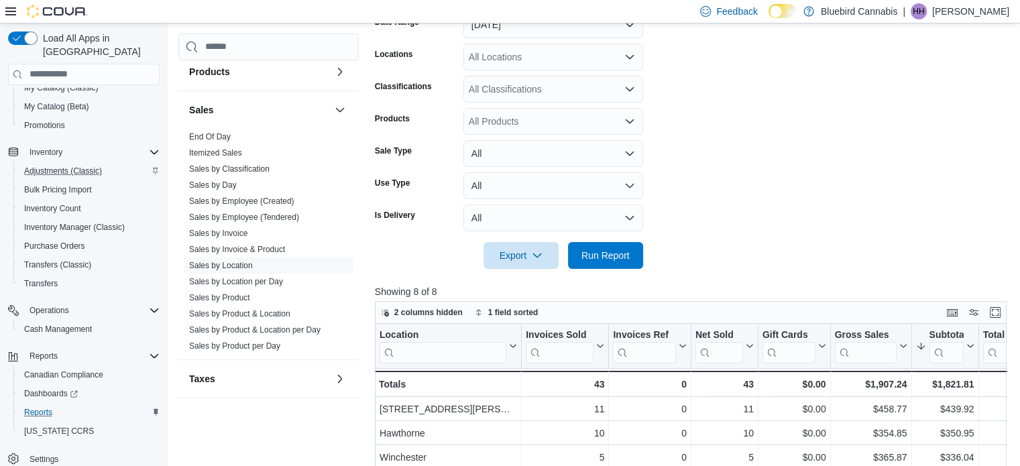
scroll to position [438, 0]
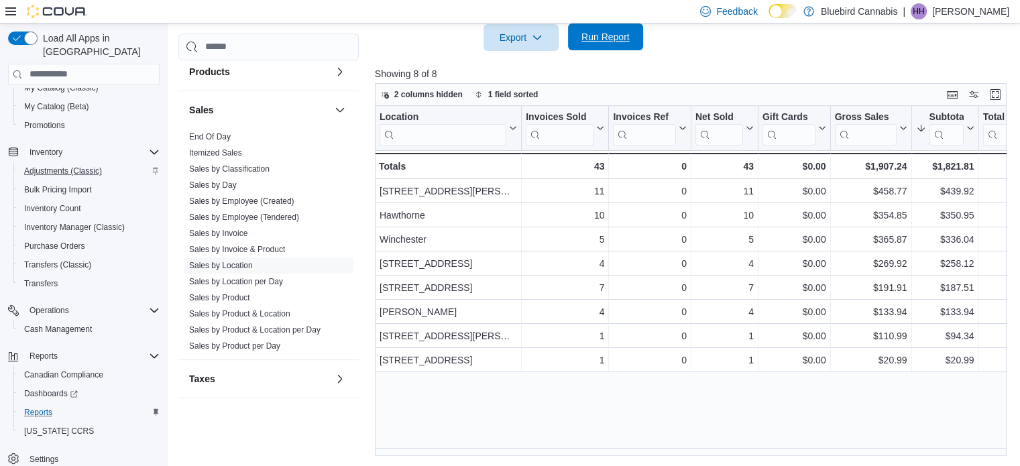
click at [608, 49] on span "Run Report" at bounding box center [605, 36] width 59 height 27
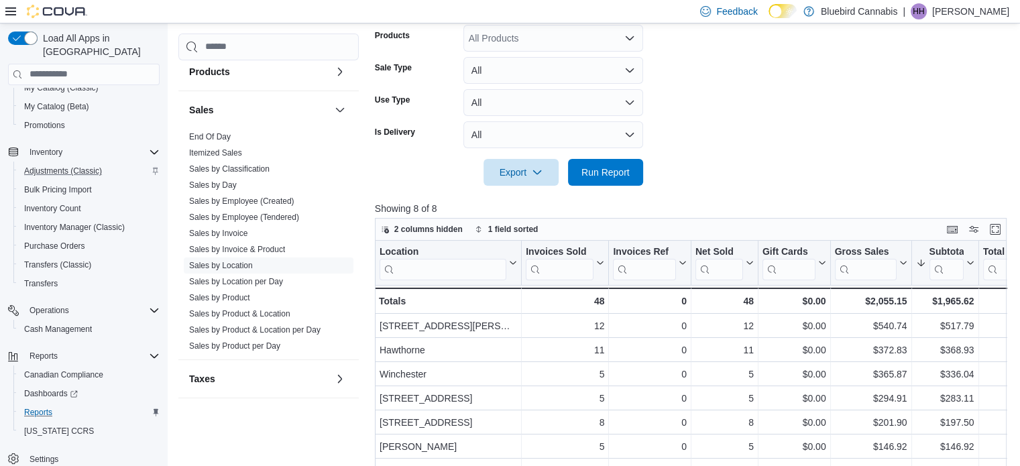
scroll to position [322, 0]
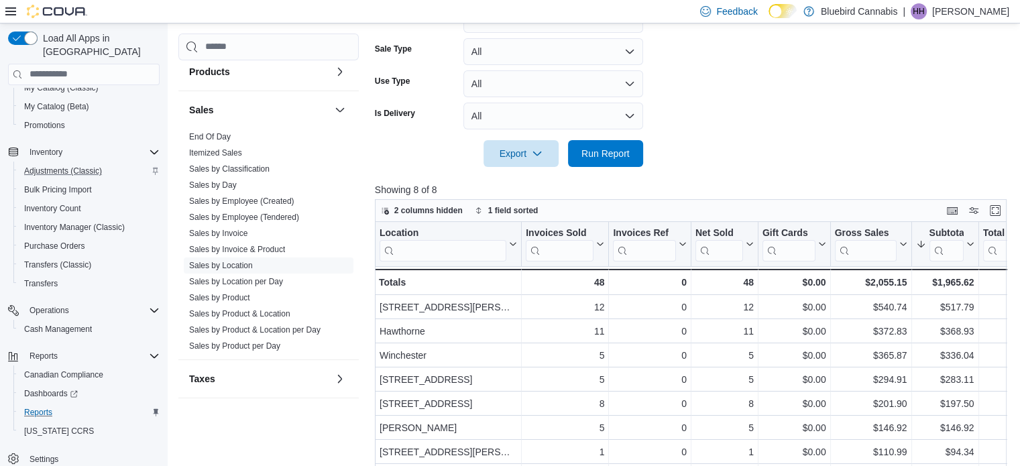
click at [620, 182] on div at bounding box center [694, 175] width 638 height 16
click at [249, 199] on link "Sales by Employee (Created)" at bounding box center [241, 200] width 105 height 9
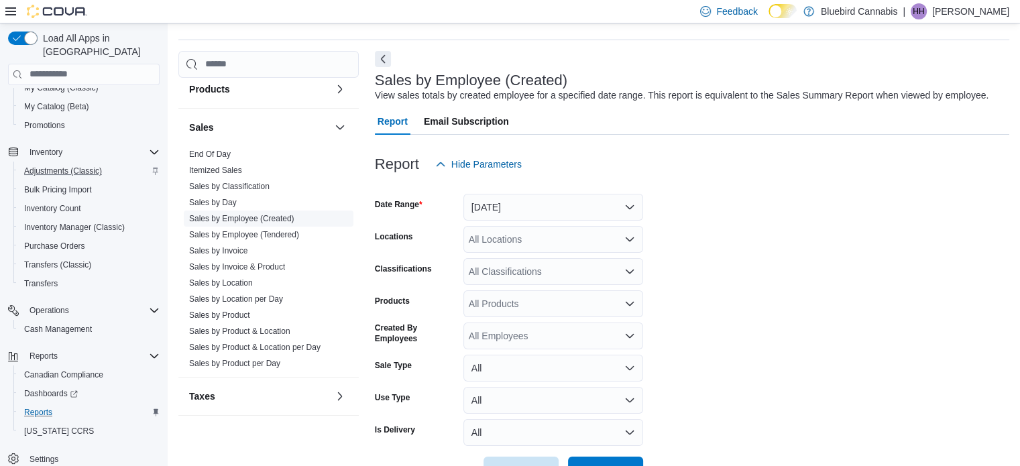
scroll to position [31, 0]
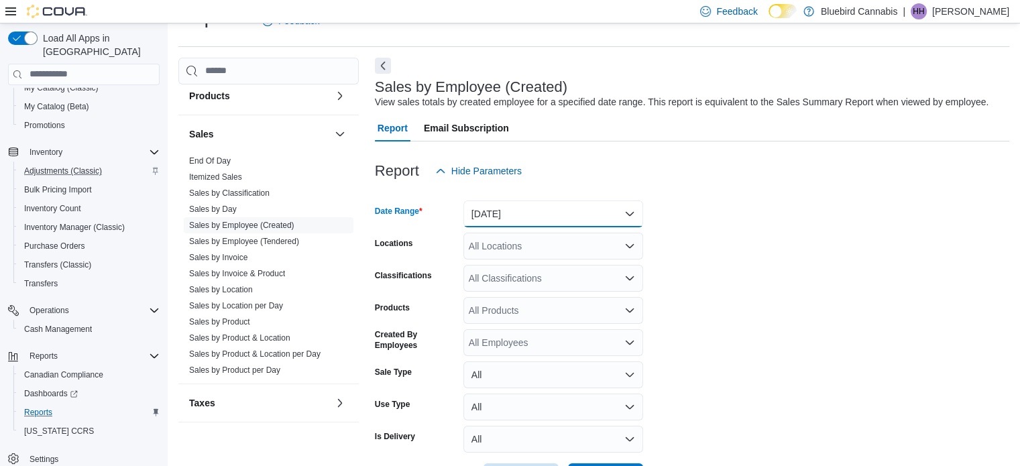
click at [605, 210] on button "[DATE]" at bounding box center [553, 213] width 180 height 27
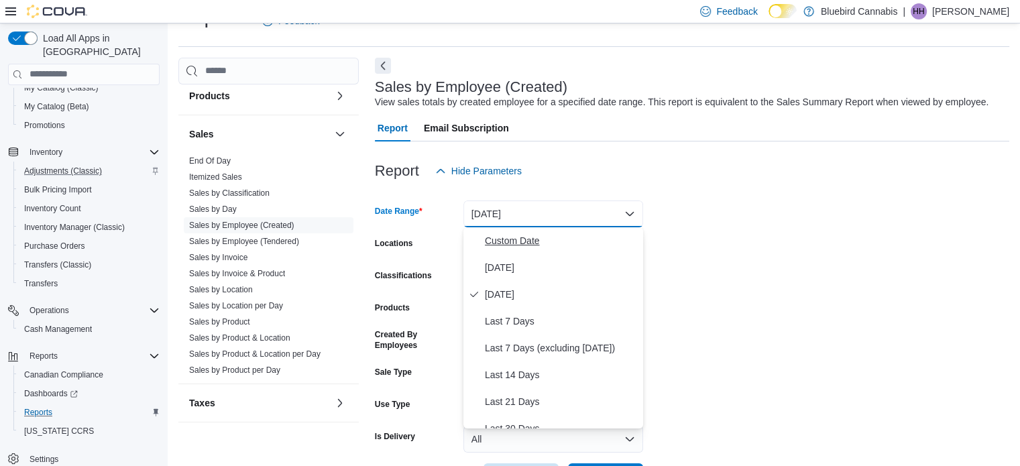
scroll to position [201, 0]
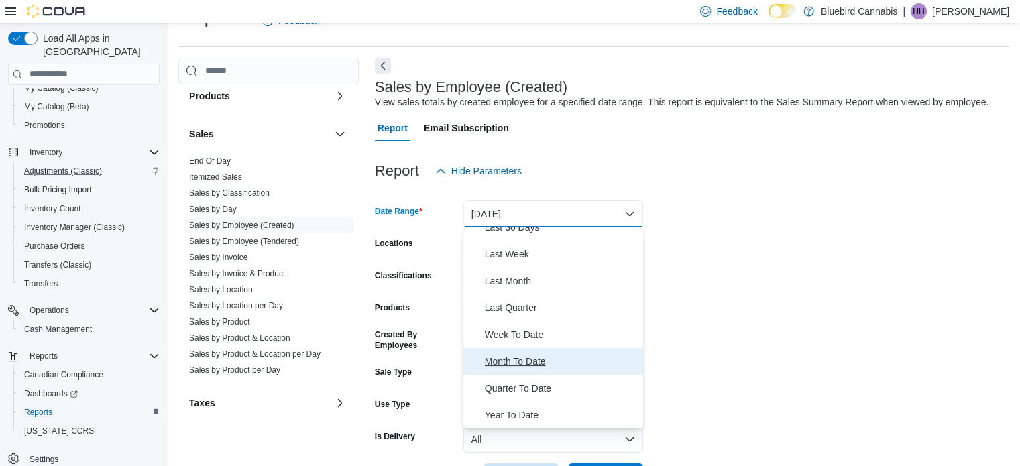
click at [539, 363] on span "Month To Date" at bounding box center [561, 361] width 153 height 16
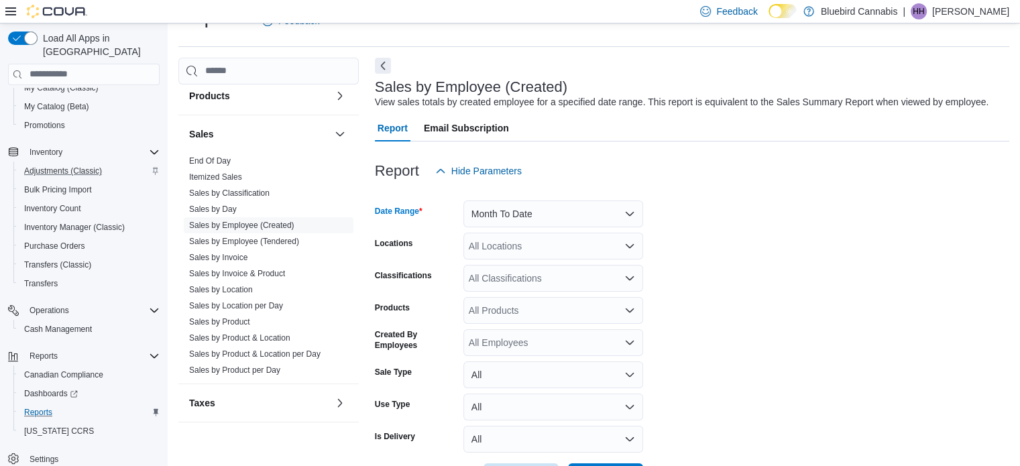
click at [565, 237] on div "All Locations" at bounding box center [553, 246] width 180 height 27
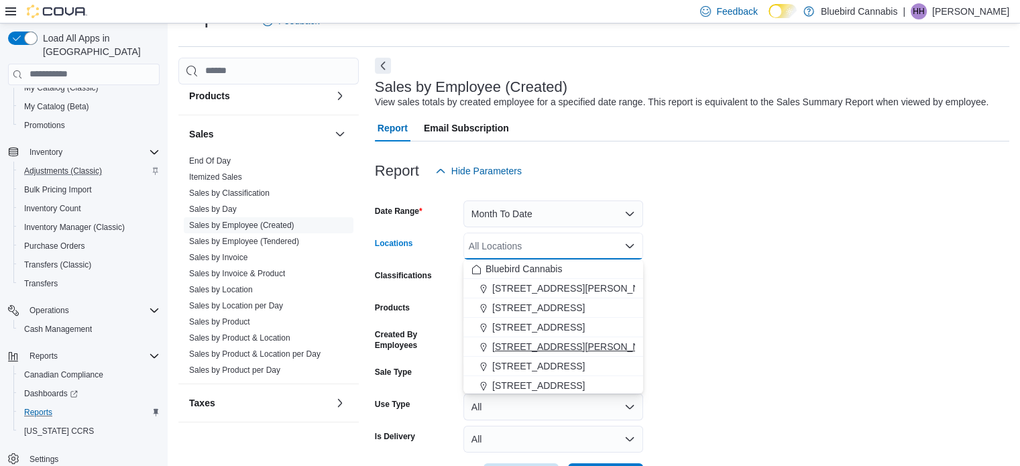
click at [560, 341] on span "[STREET_ADDRESS][PERSON_NAME]" at bounding box center [577, 346] width 170 height 13
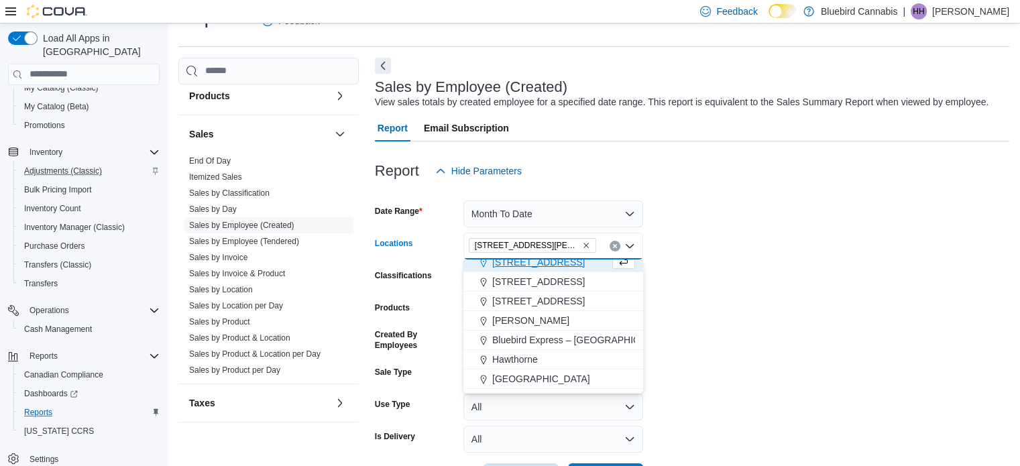
scroll to position [85, 0]
click at [542, 444] on button "All" at bounding box center [553, 439] width 180 height 27
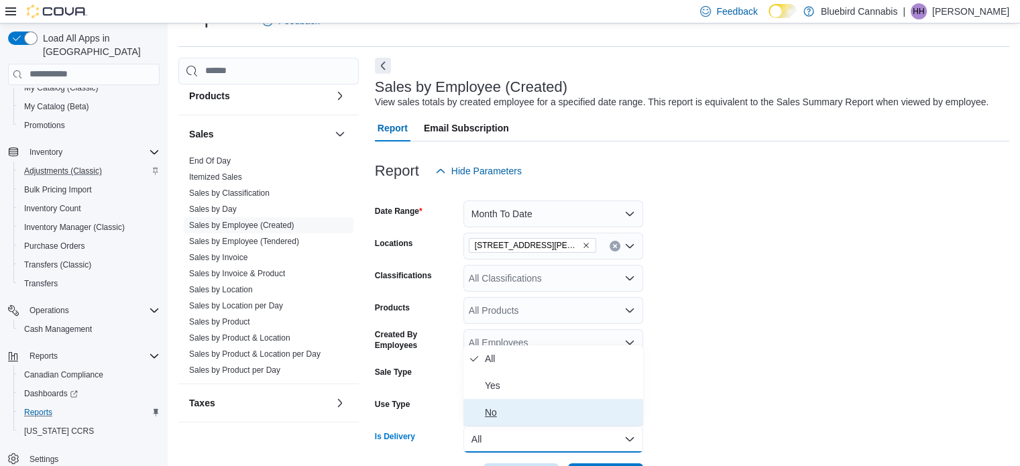
click at [542, 415] on span "No" at bounding box center [561, 412] width 153 height 16
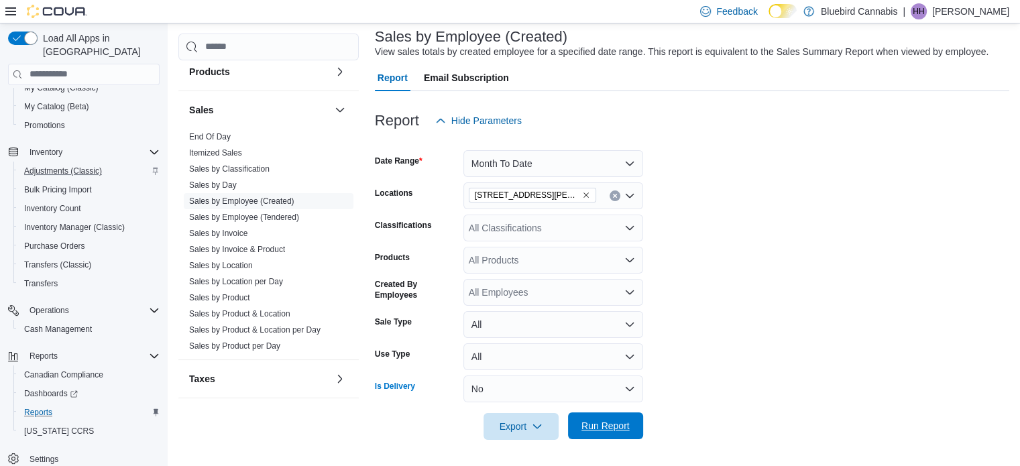
click at [612, 432] on span "Run Report" at bounding box center [605, 425] width 59 height 27
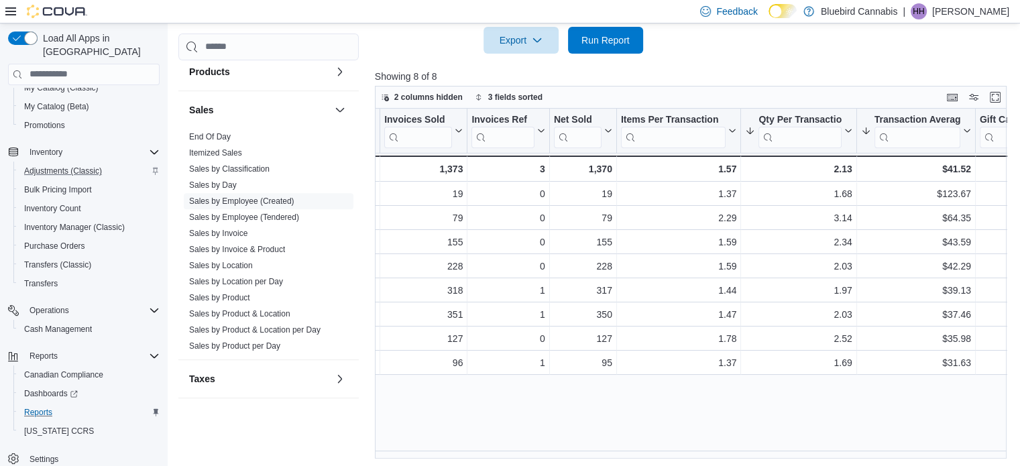
scroll to position [0, 119]
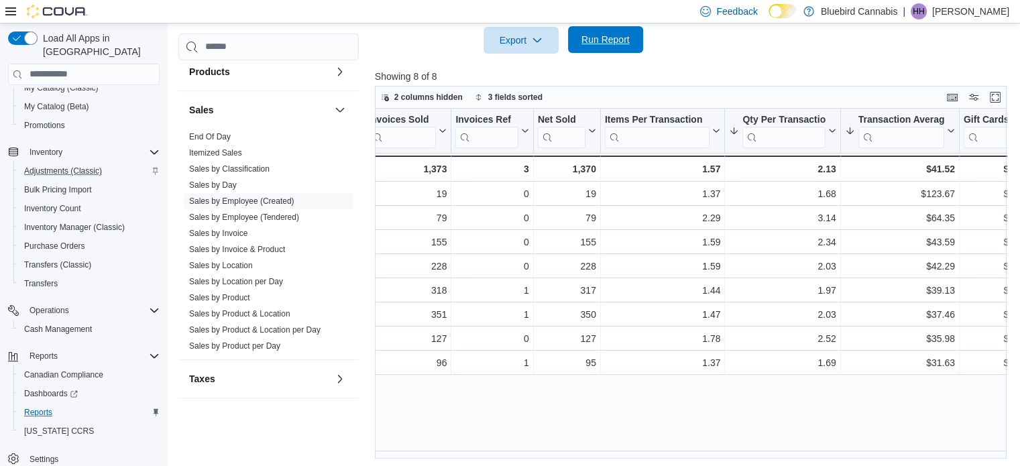
click at [610, 37] on span "Run Report" at bounding box center [605, 39] width 48 height 13
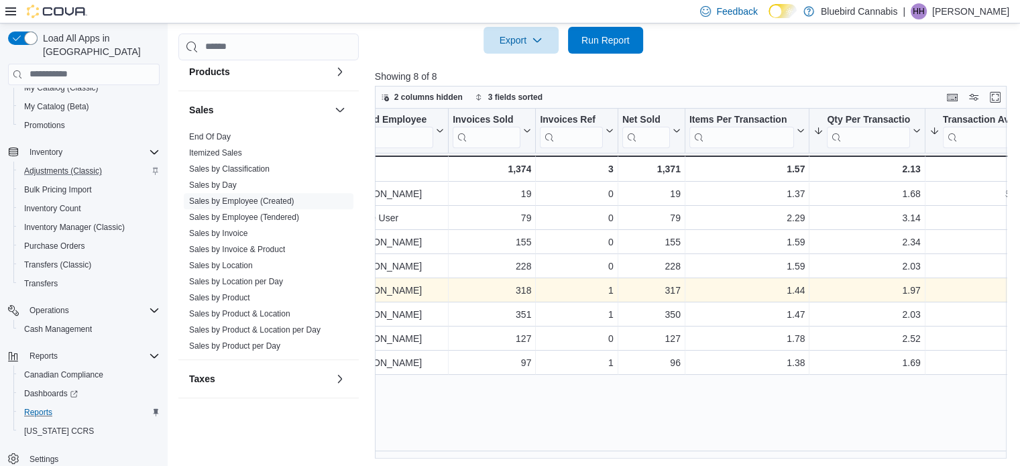
scroll to position [0, 0]
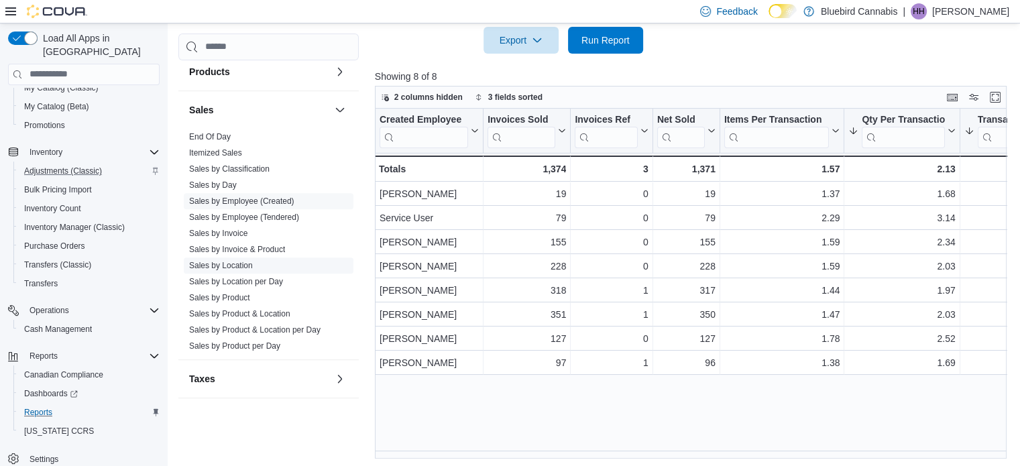
click at [241, 262] on link "Sales by Location" at bounding box center [221, 265] width 64 height 9
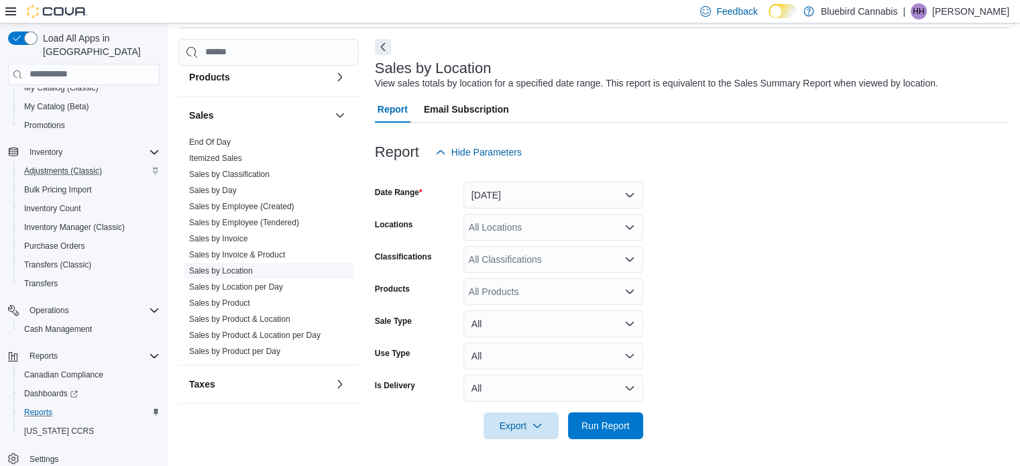
scroll to position [31, 0]
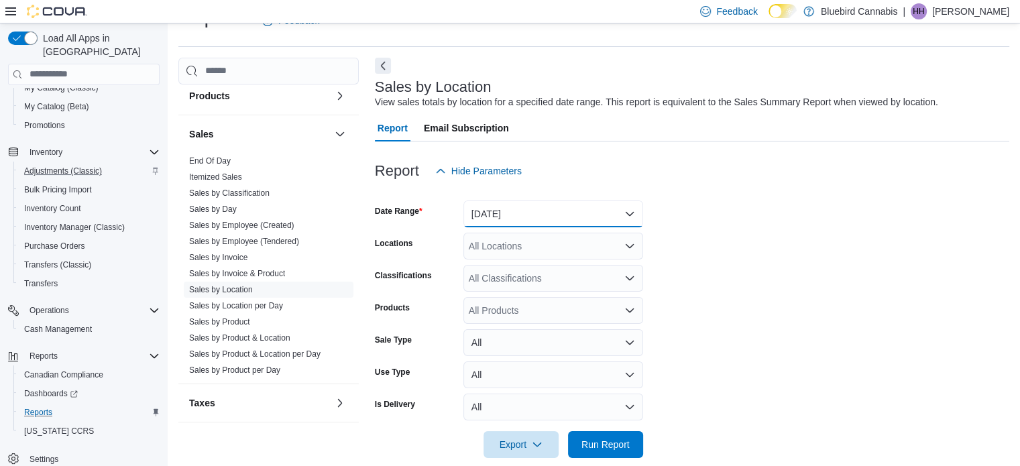
click at [537, 223] on button "[DATE]" at bounding box center [553, 213] width 180 height 27
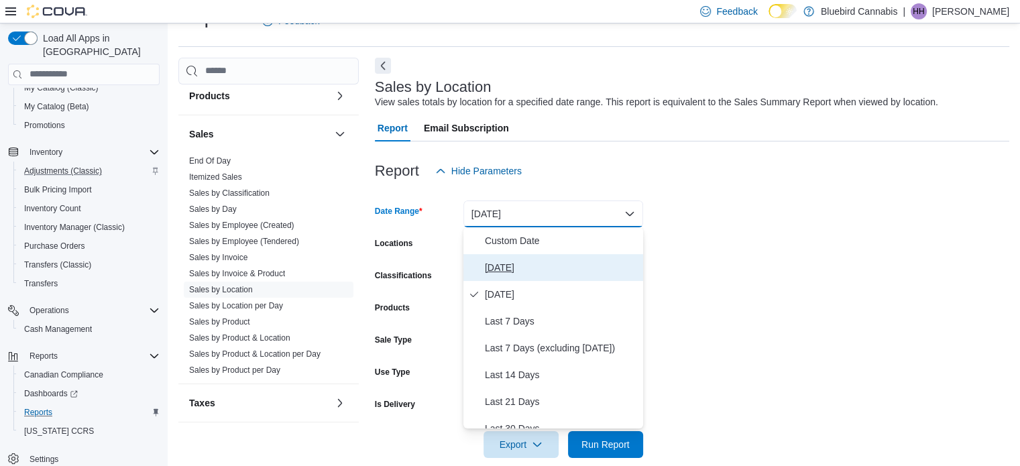
click at [526, 267] on span "[DATE]" at bounding box center [561, 267] width 153 height 16
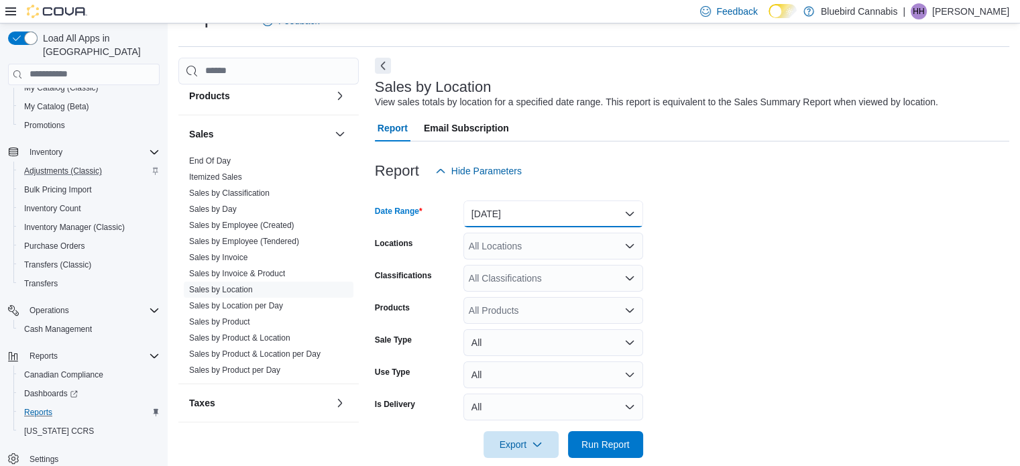
scroll to position [49, 0]
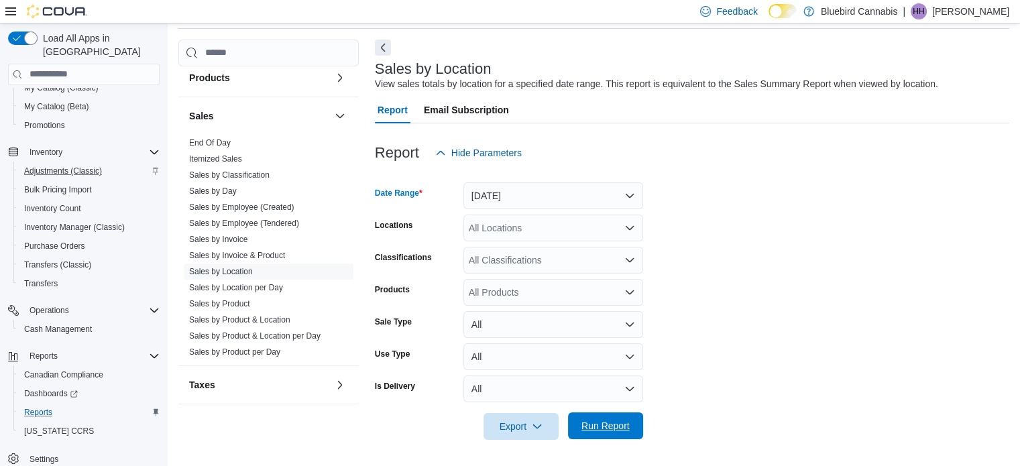
click at [597, 420] on span "Run Report" at bounding box center [605, 425] width 48 height 13
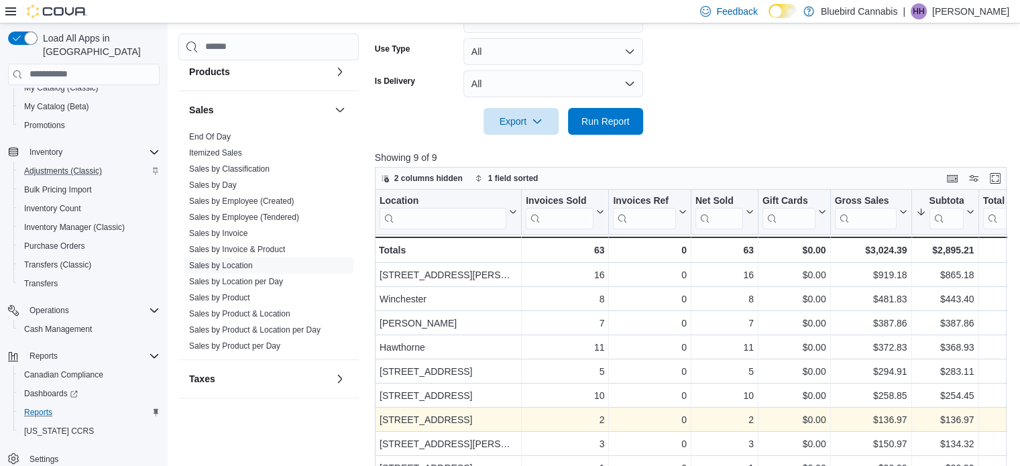
scroll to position [438, 0]
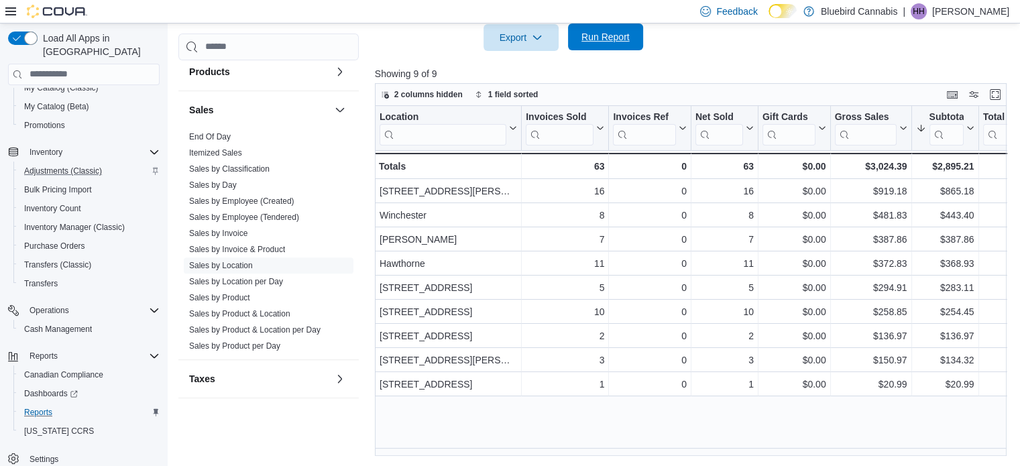
click at [601, 39] on span "Run Report" at bounding box center [605, 36] width 48 height 13
click at [252, 196] on link "Sales by Employee (Created)" at bounding box center [241, 200] width 105 height 9
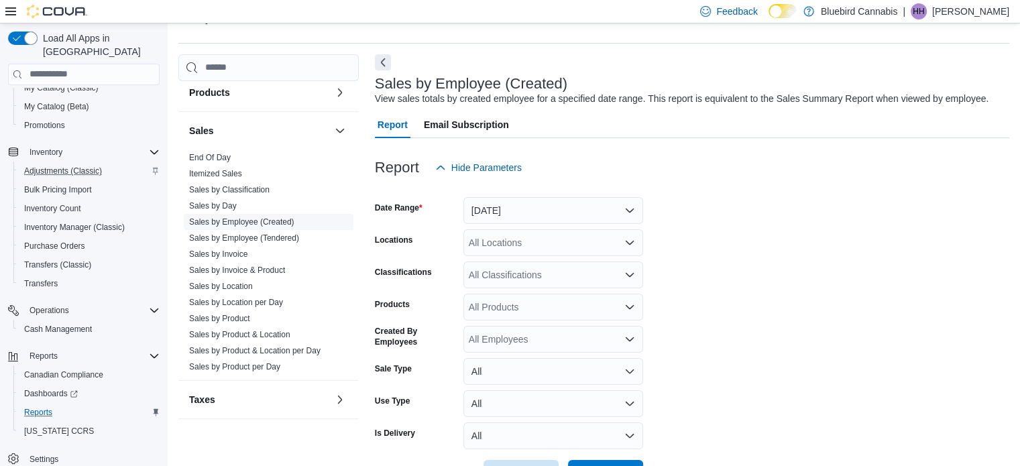
scroll to position [31, 0]
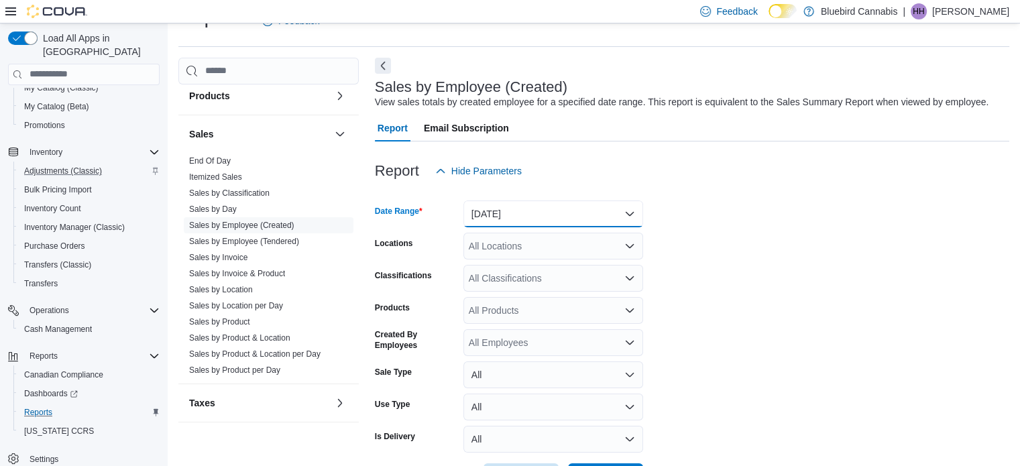
click at [571, 212] on button "[DATE]" at bounding box center [553, 213] width 180 height 27
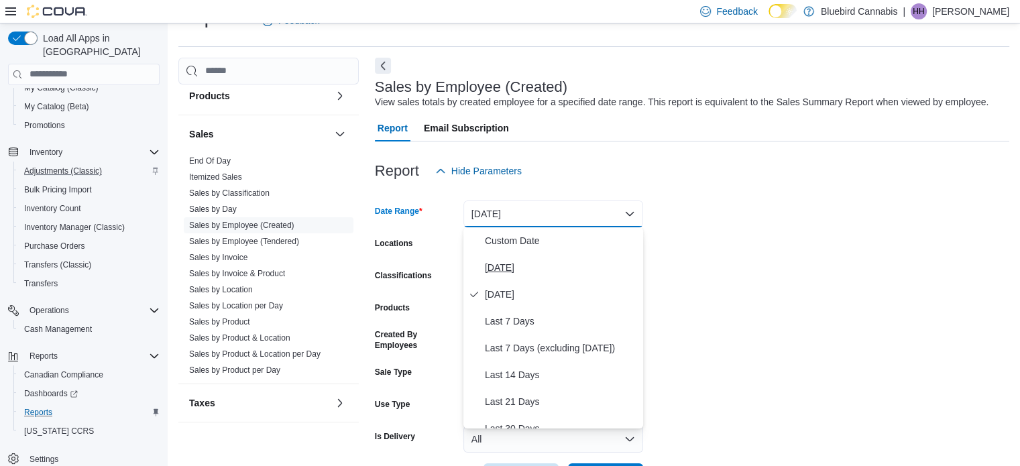
scroll to position [201, 0]
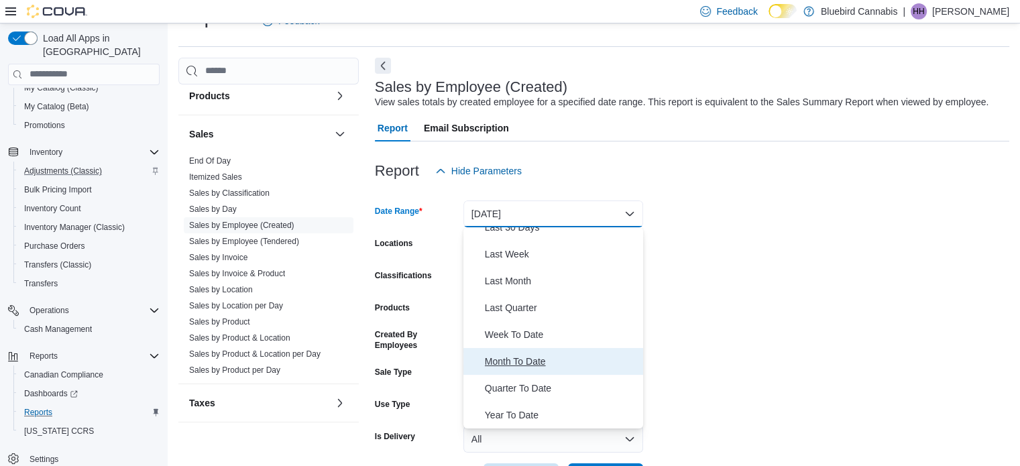
click at [548, 351] on button "Month To Date" at bounding box center [553, 361] width 180 height 27
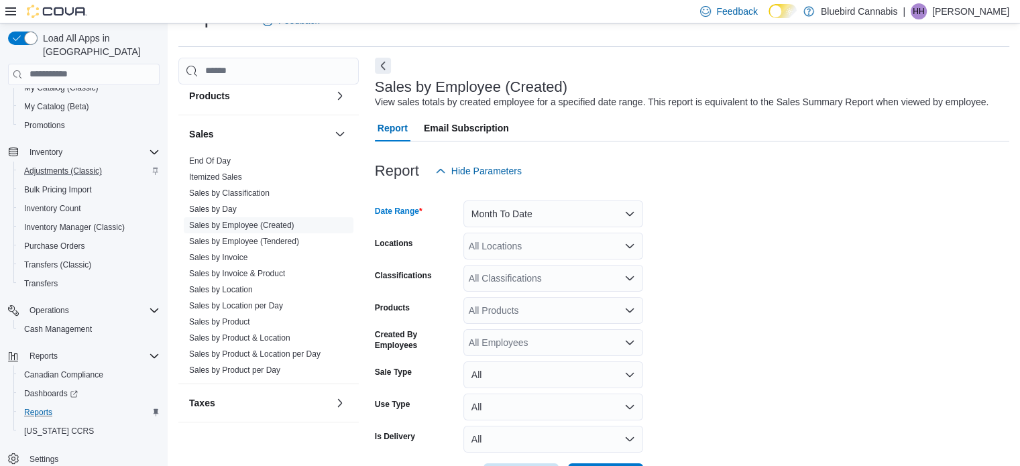
click at [585, 247] on div "All Locations" at bounding box center [553, 246] width 180 height 27
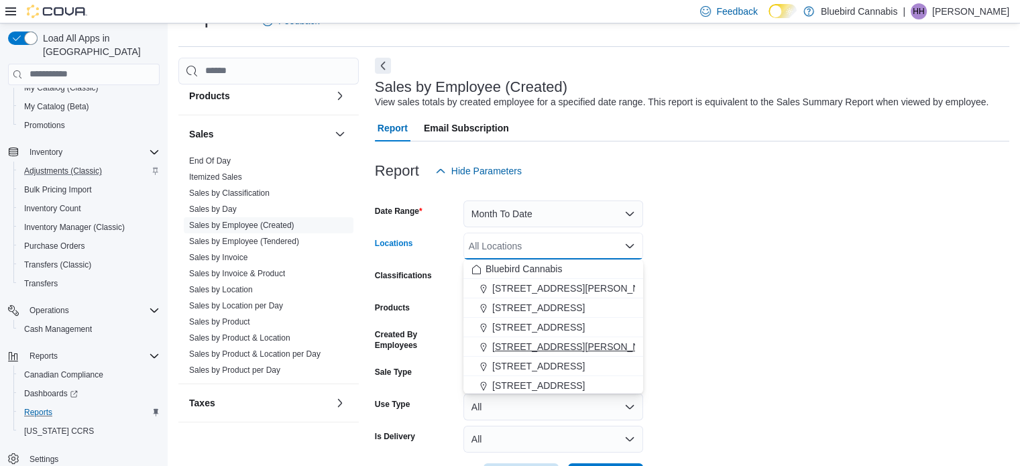
click at [573, 346] on span "[STREET_ADDRESS][PERSON_NAME]" at bounding box center [577, 346] width 170 height 13
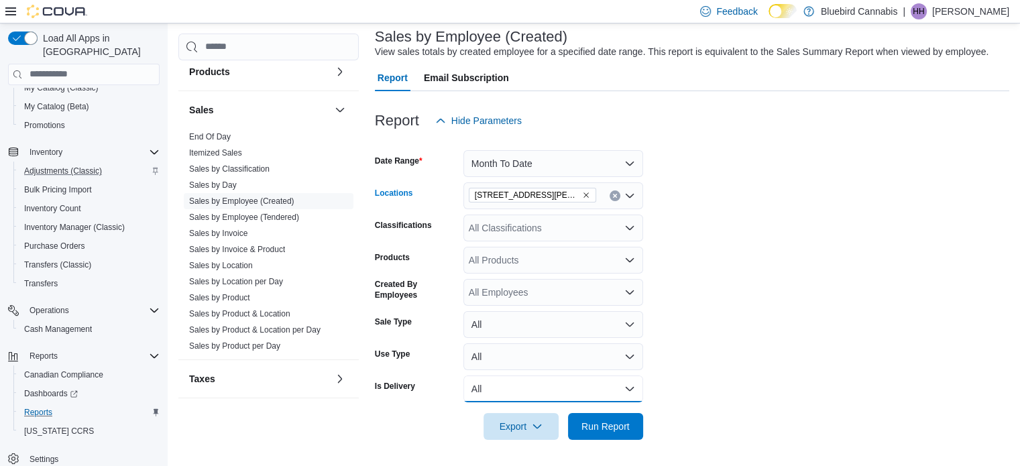
click at [608, 401] on button "All" at bounding box center [553, 388] width 180 height 27
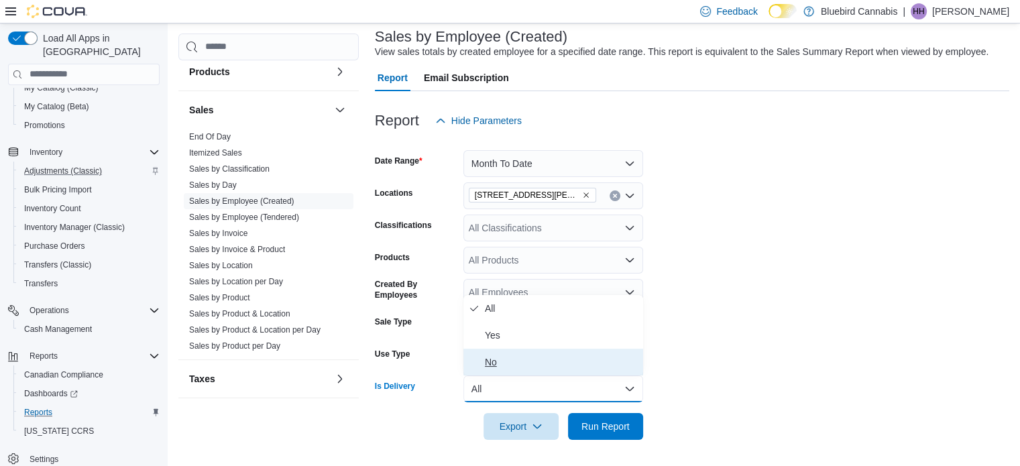
click at [578, 362] on span "No" at bounding box center [561, 362] width 153 height 16
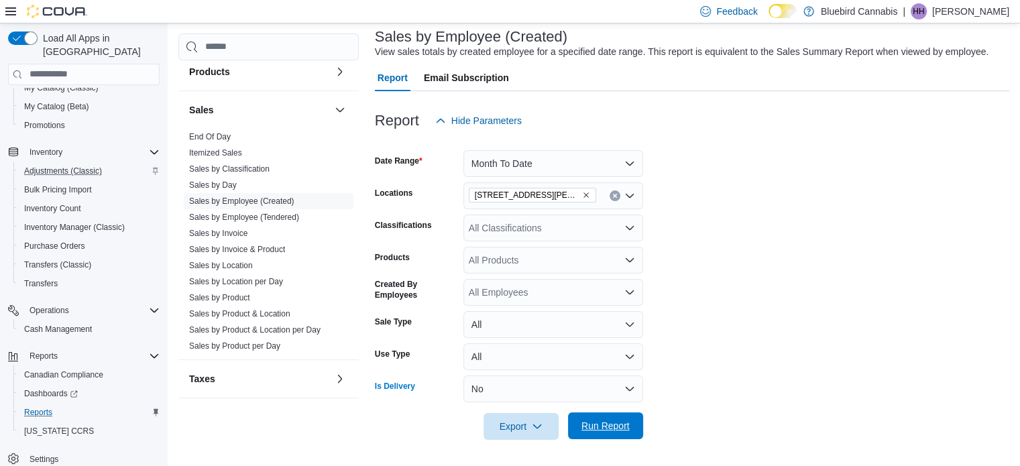
click at [602, 418] on span "Run Report" at bounding box center [605, 425] width 59 height 27
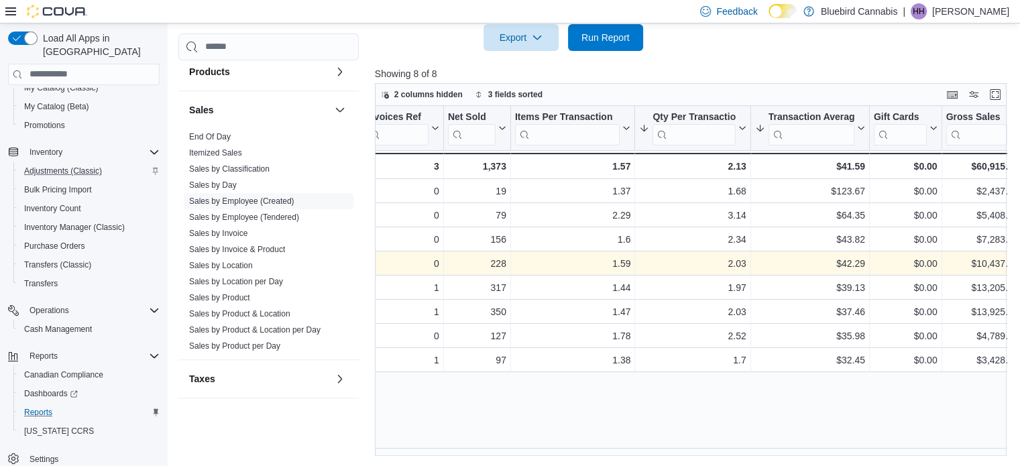
scroll to position [0, 223]
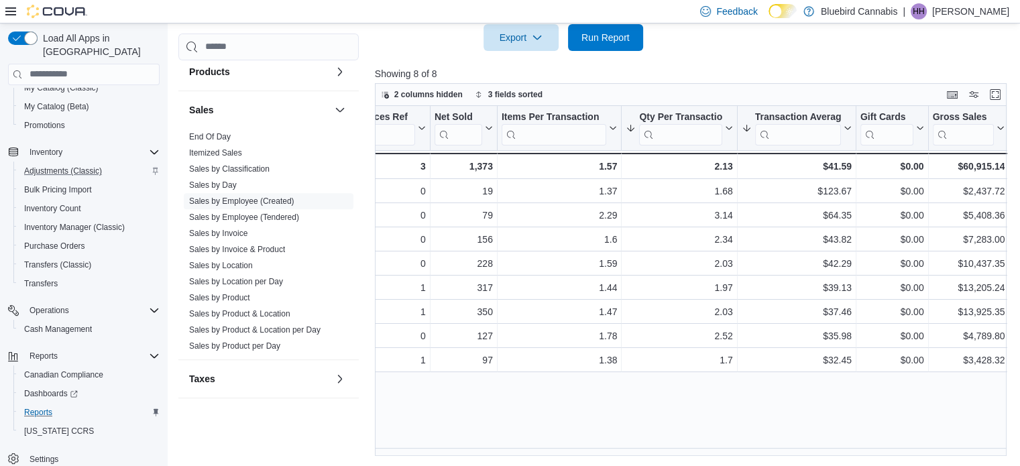
click at [616, 53] on div at bounding box center [694, 59] width 638 height 16
click at [613, 37] on span "Run Report" at bounding box center [605, 36] width 48 height 13
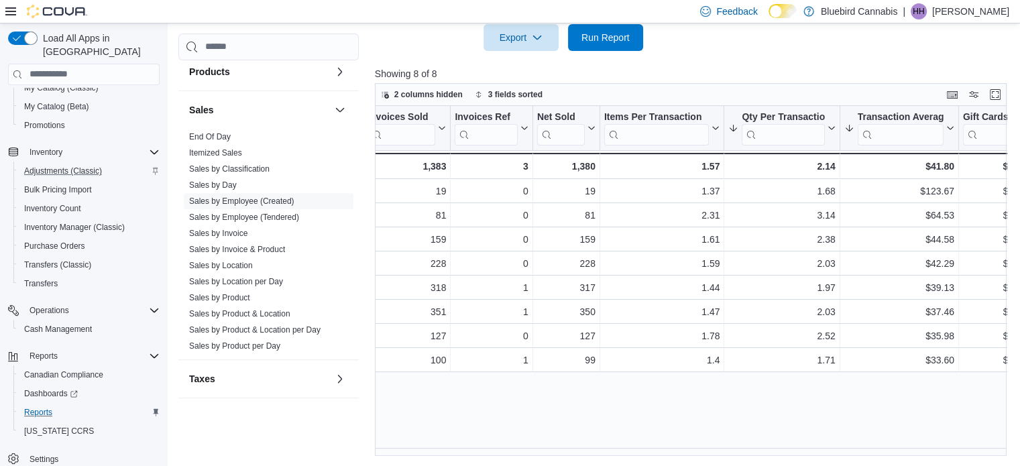
scroll to position [0, 0]
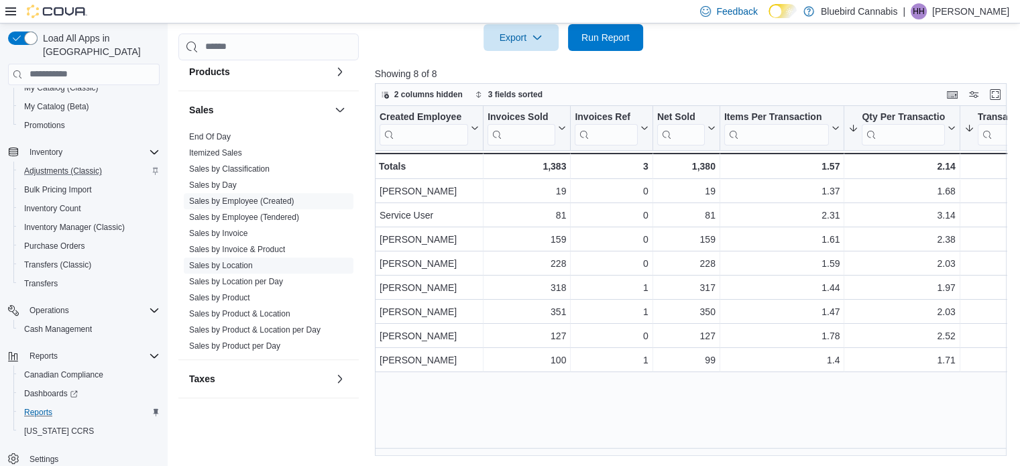
click at [229, 263] on link "Sales by Location" at bounding box center [221, 265] width 64 height 9
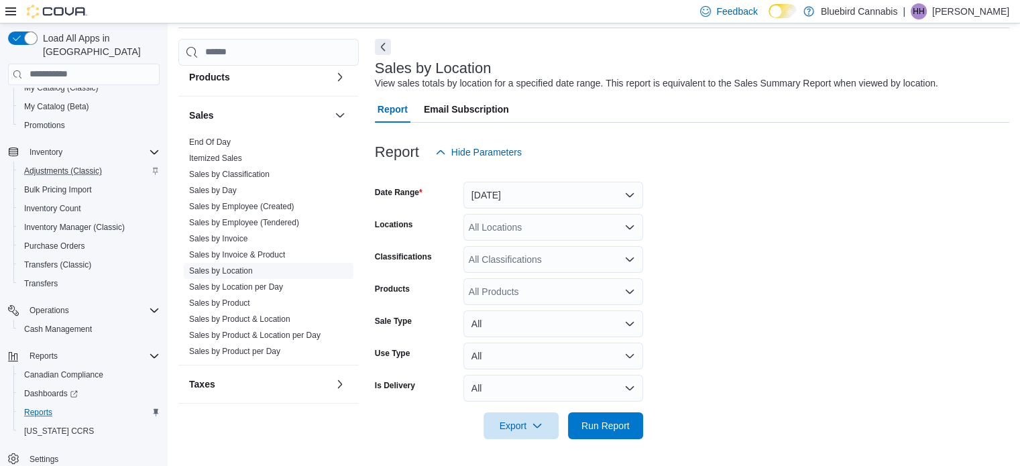
scroll to position [31, 0]
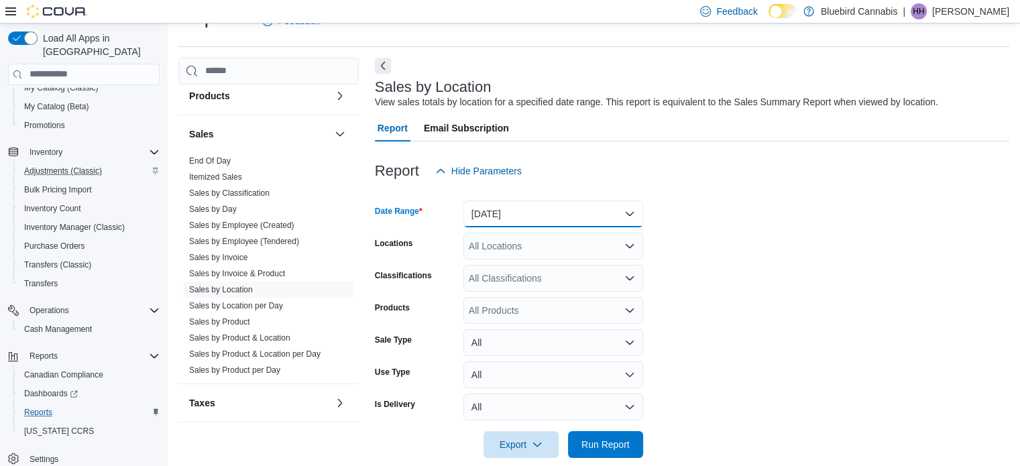
click at [601, 219] on button "[DATE]" at bounding box center [553, 213] width 180 height 27
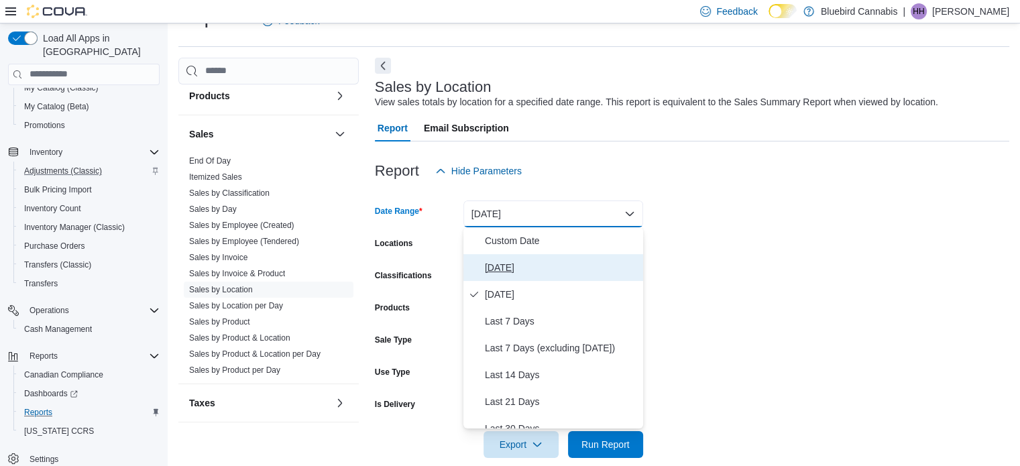
click at [561, 278] on button "[DATE]" at bounding box center [553, 267] width 180 height 27
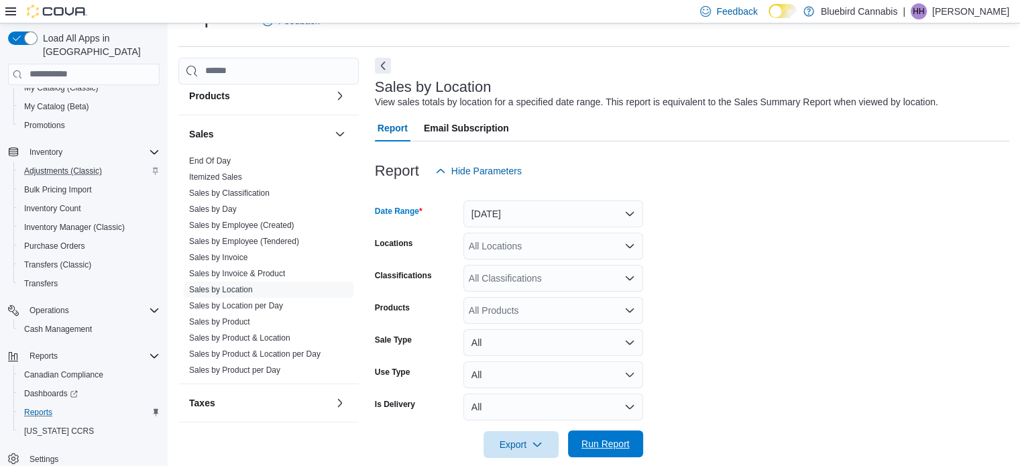
click at [596, 451] on span "Run Report" at bounding box center [605, 443] width 59 height 27
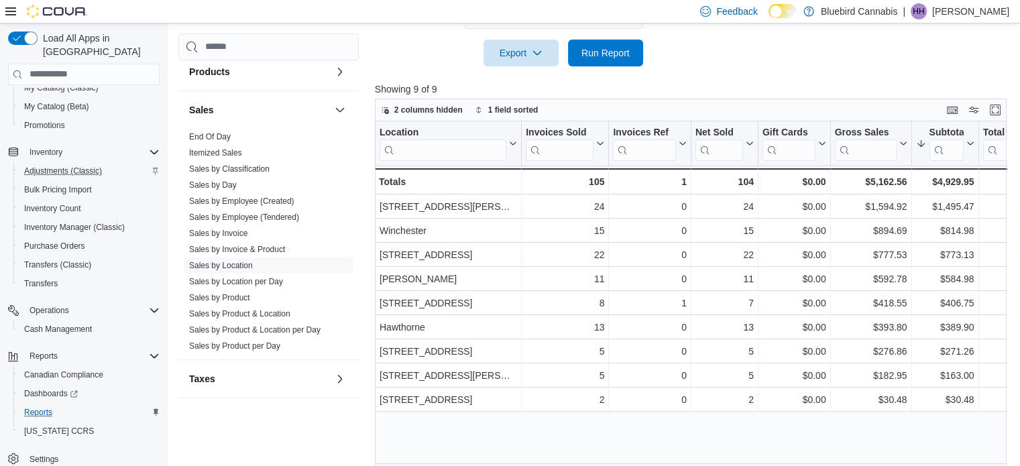
scroll to position [438, 0]
